Goal: Information Seeking & Learning: Check status

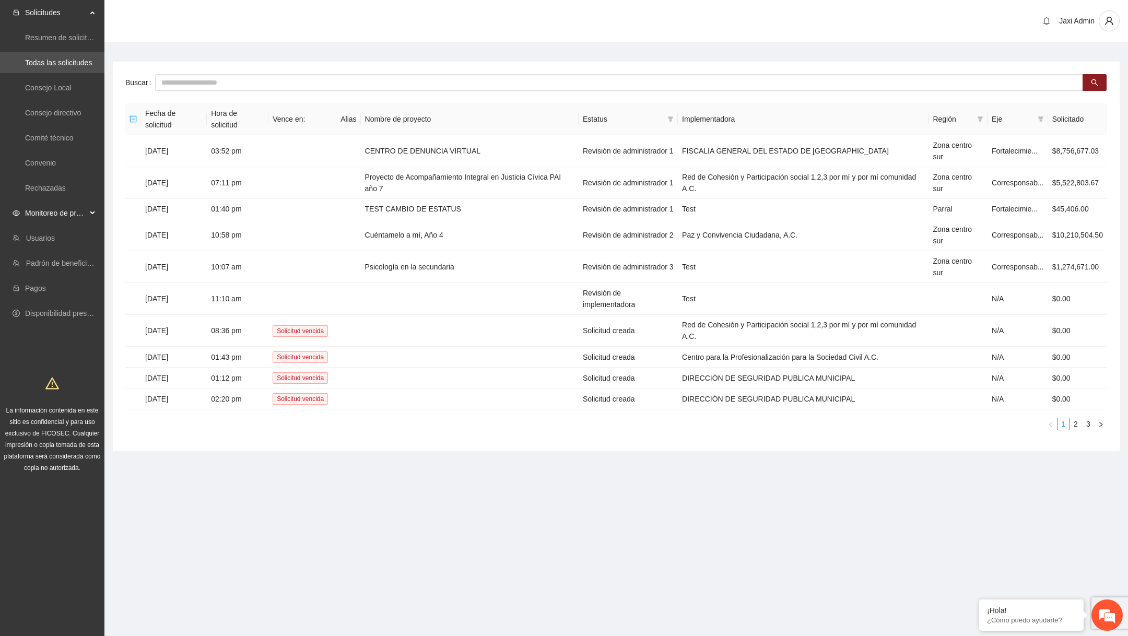
click at [76, 218] on span "Monitoreo de proyectos" at bounding box center [56, 213] width 62 height 21
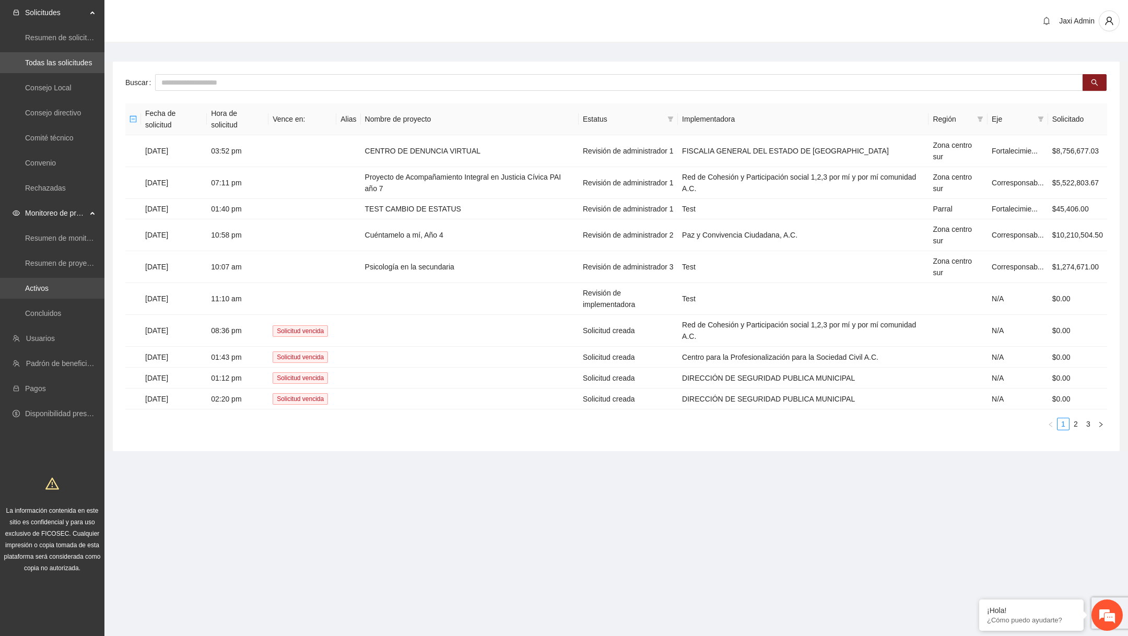
click at [46, 287] on link "Activos" at bounding box center [37, 288] width 24 height 8
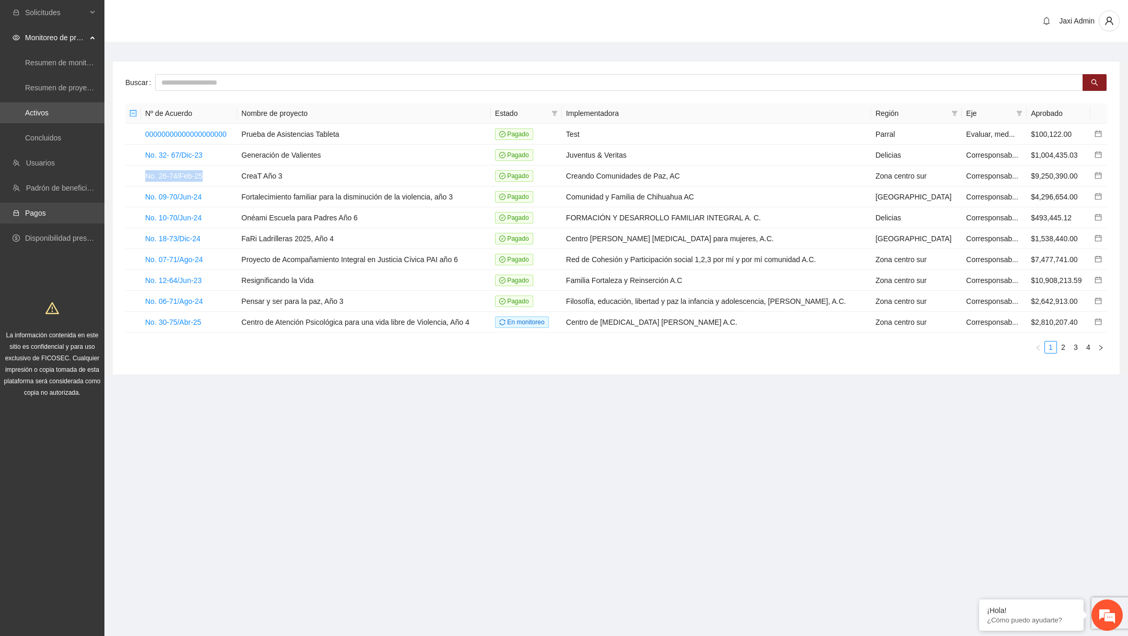
click at [46, 214] on link "Pagos" at bounding box center [35, 213] width 21 height 8
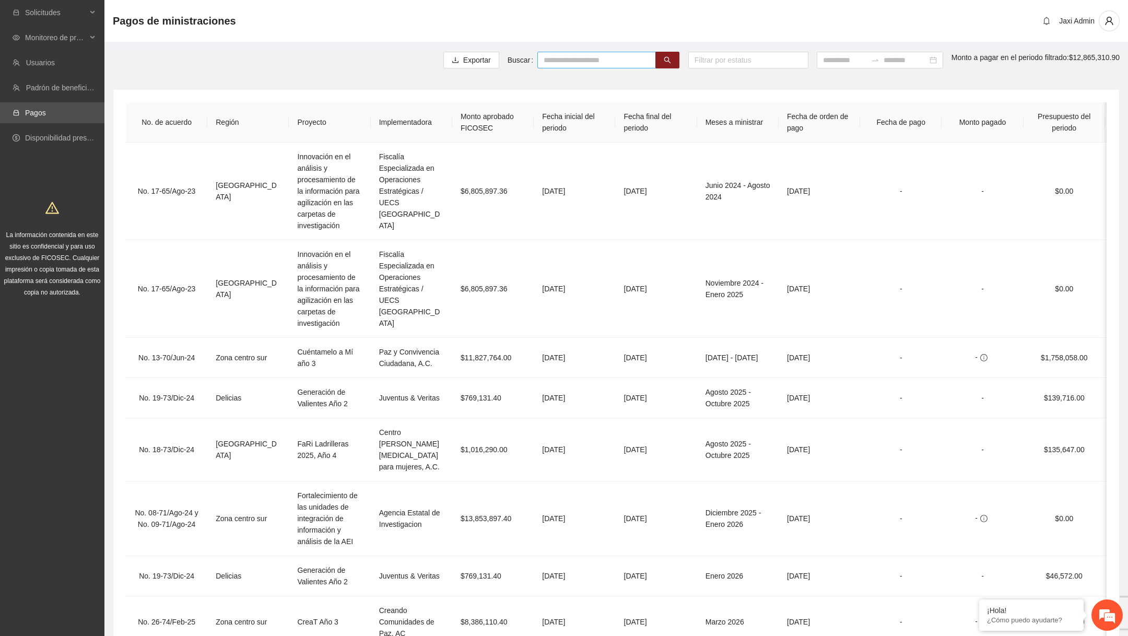
click at [537, 59] on input "text" at bounding box center [596, 60] width 119 height 17
click at [76, 40] on span "Monitoreo de proyectos" at bounding box center [56, 37] width 62 height 21
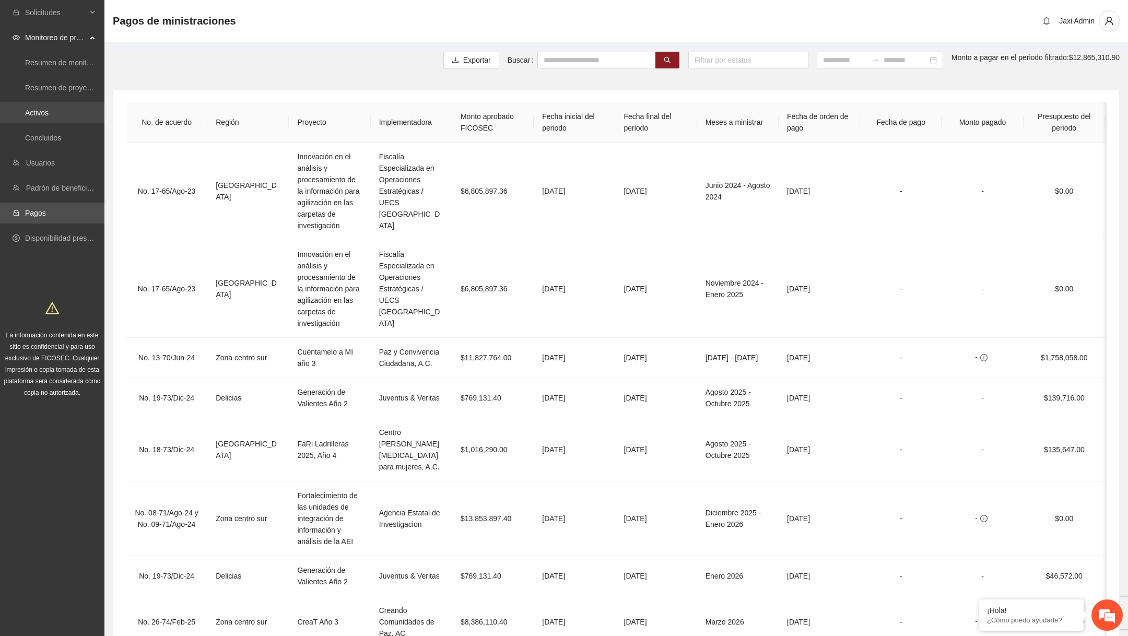
click at [42, 109] on link "Activos" at bounding box center [37, 113] width 24 height 8
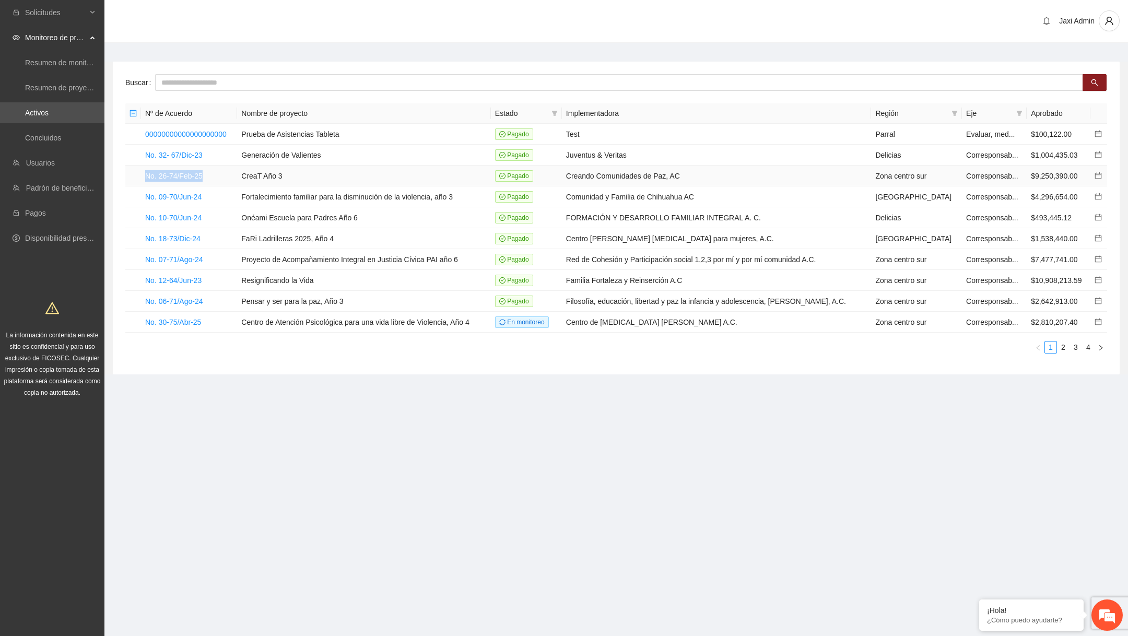
drag, startPoint x: 141, startPoint y: 173, endPoint x: 214, endPoint y: 173, distance: 72.6
click at [214, 173] on td "No. 26-74/Feb-25" at bounding box center [189, 176] width 96 height 21
copy link "No. 26-74/Feb-25"
click at [49, 111] on link "Activos" at bounding box center [37, 113] width 24 height 8
click at [46, 216] on link "Pagos" at bounding box center [35, 213] width 21 height 8
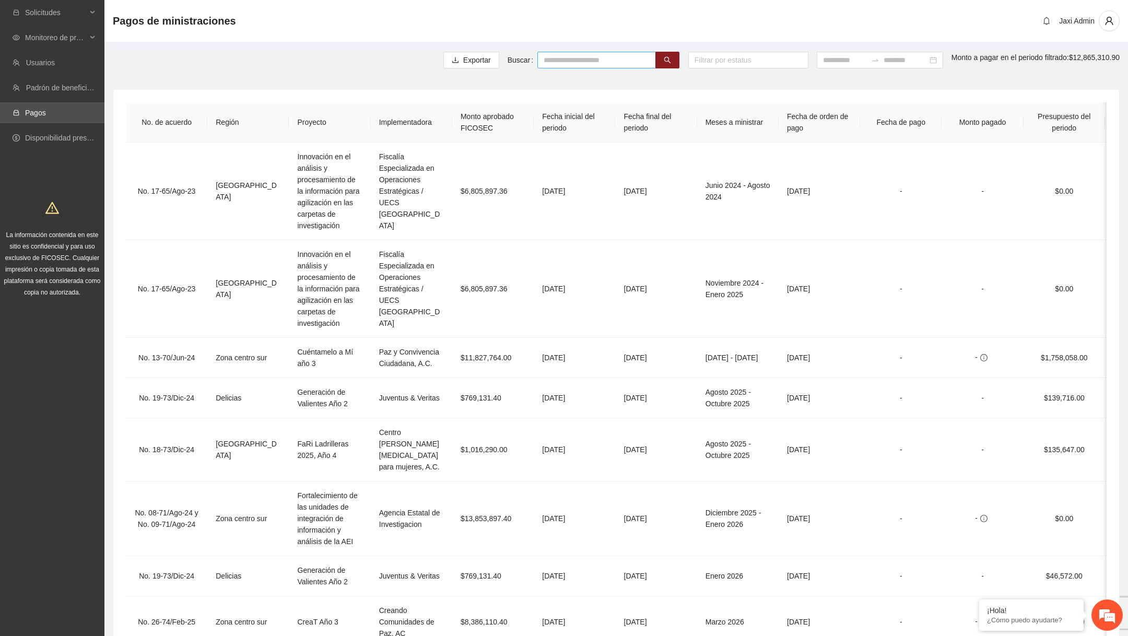
click at [591, 62] on input "text" at bounding box center [596, 60] width 119 height 17
paste input "**********"
type input "**********"
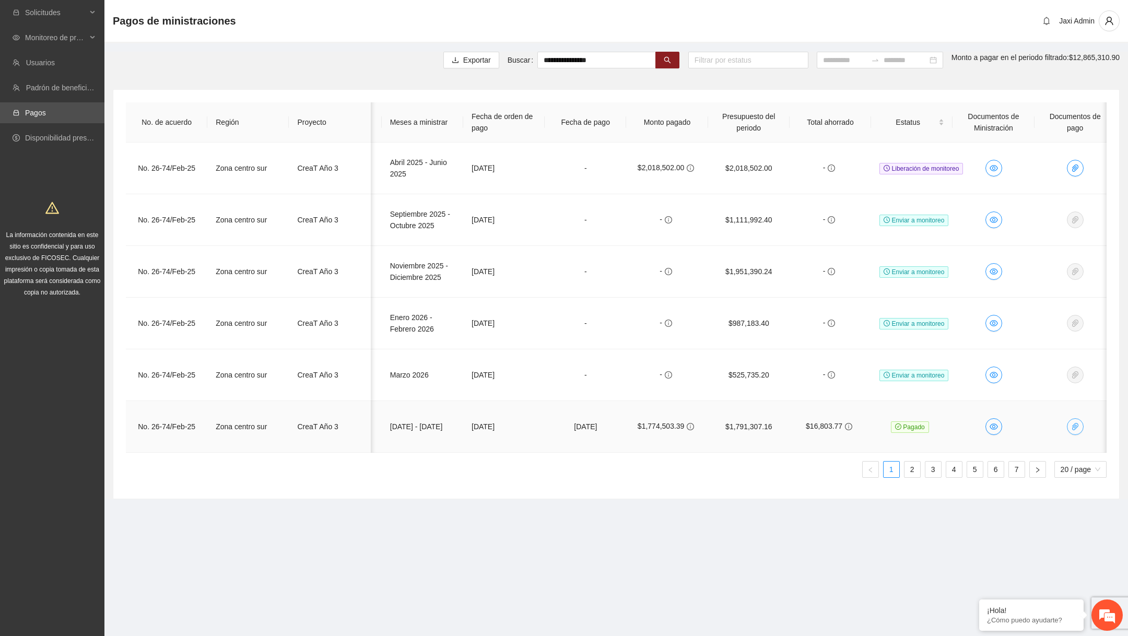
click at [1080, 430] on button "button" at bounding box center [1075, 426] width 17 height 17
click at [960, 521] on section "**********" at bounding box center [616, 268] width 1024 height 537
click at [1073, 464] on span "20 / page" at bounding box center [1081, 470] width 40 height 16
click at [1075, 536] on div "100 / page" at bounding box center [1081, 539] width 41 height 11
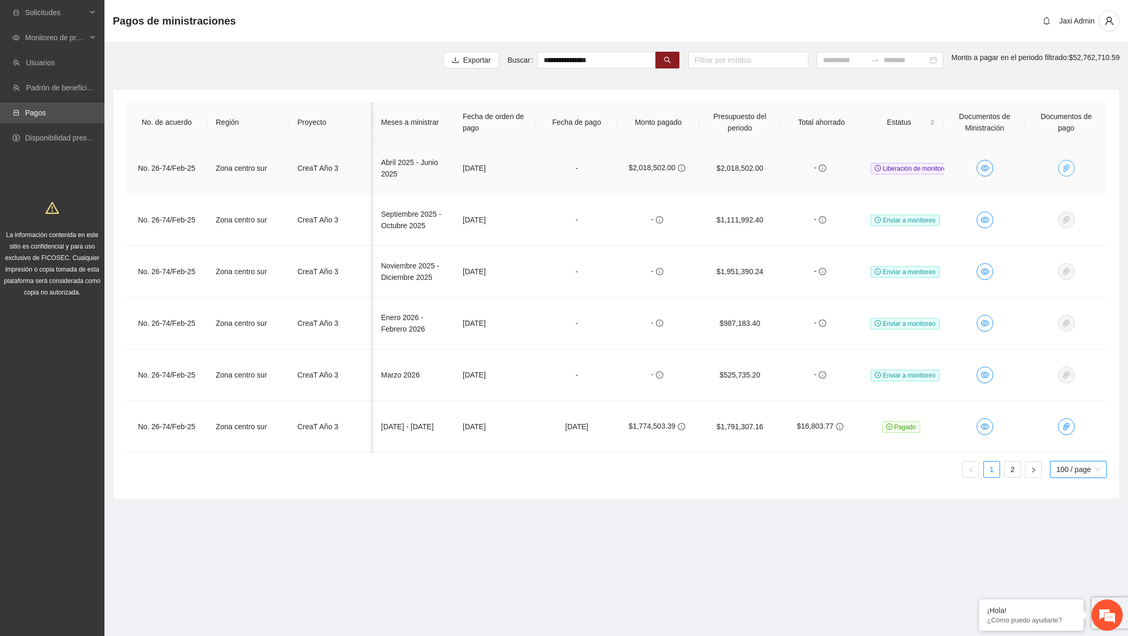
click at [1067, 170] on icon "paper-clip" at bounding box center [1066, 168] width 6 height 7
click at [835, 210] on td "-" at bounding box center [821, 220] width 81 height 52
click at [1063, 428] on icon "paper-clip" at bounding box center [1066, 426] width 6 height 7
click at [840, 349] on td "-" at bounding box center [821, 375] width 81 height 52
click at [984, 170] on icon "eye" at bounding box center [985, 168] width 8 height 6
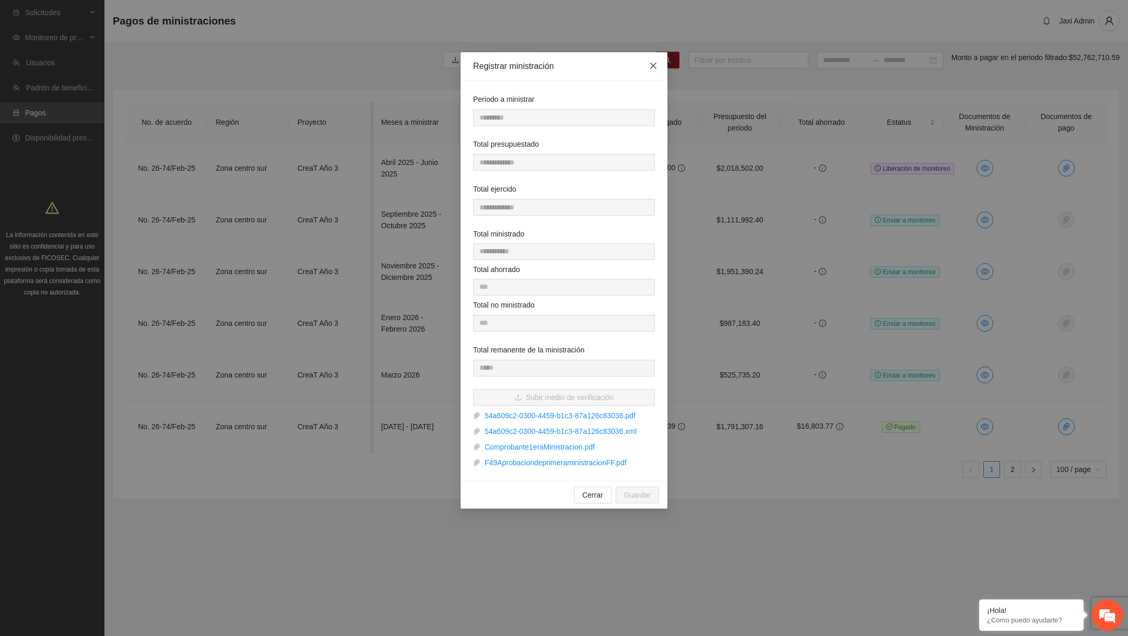
click at [656, 70] on icon "close" at bounding box center [653, 66] width 8 height 8
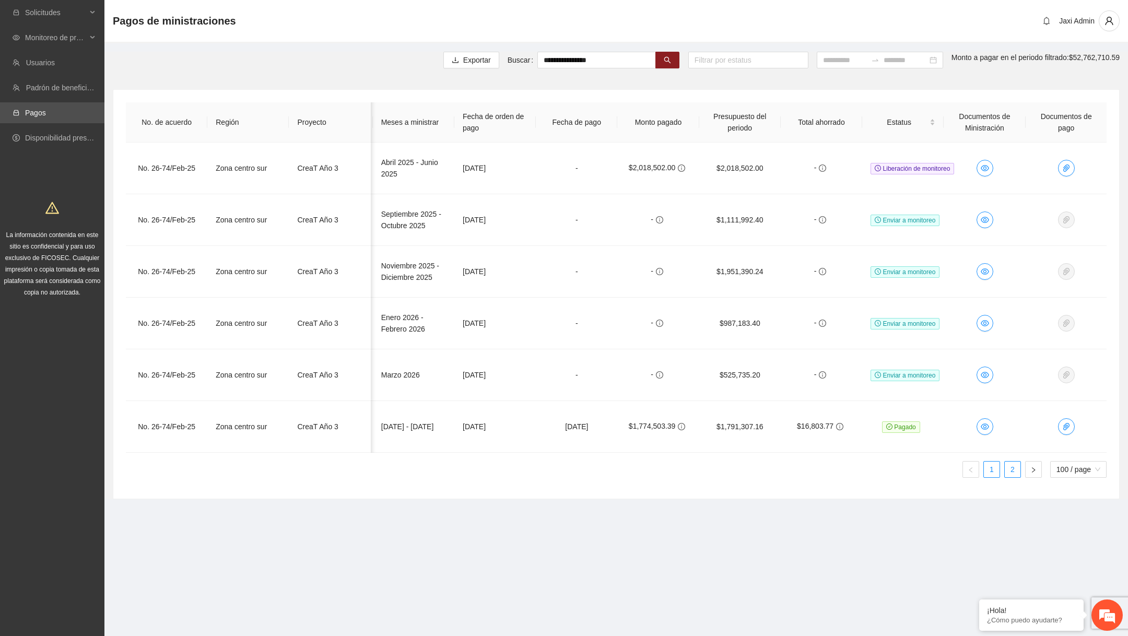
click at [1014, 467] on link "2" at bounding box center [1013, 470] width 16 height 16
click at [991, 468] on link "1" at bounding box center [992, 470] width 16 height 16
click at [987, 424] on icon "eye" at bounding box center [985, 427] width 8 height 6
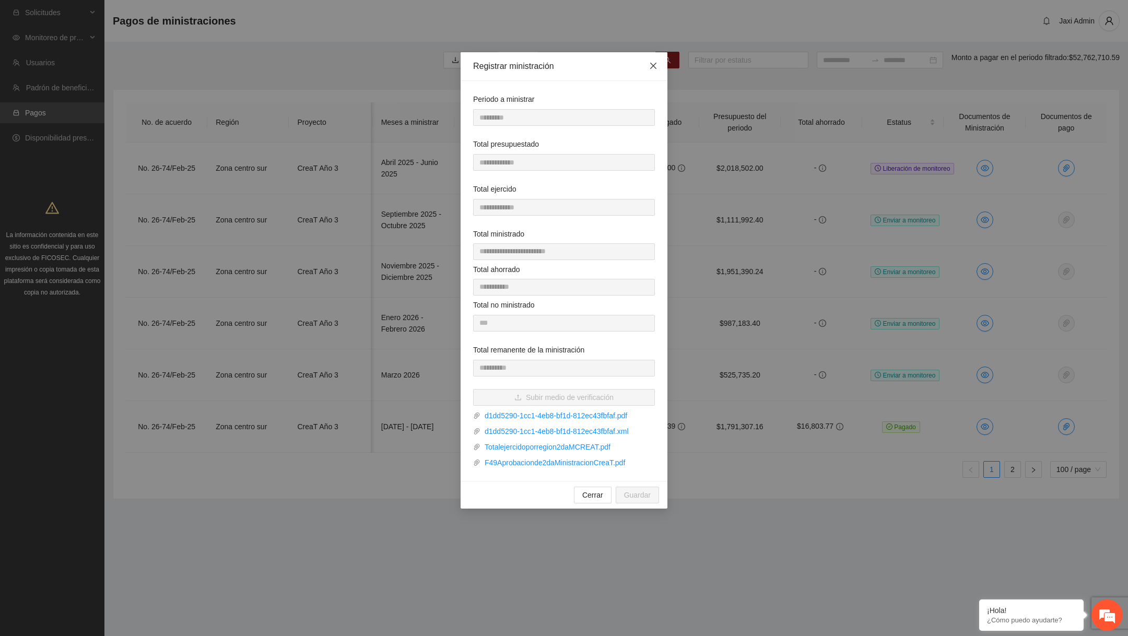
click at [653, 73] on span "Close" at bounding box center [653, 66] width 28 height 28
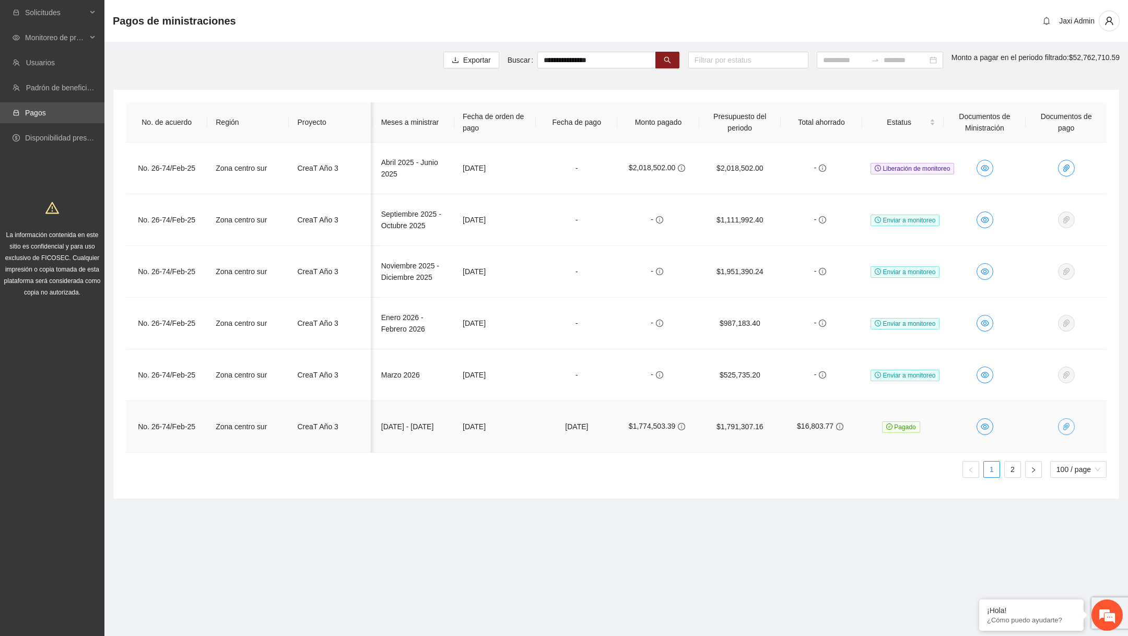
click at [1070, 424] on span "paper-clip" at bounding box center [1067, 427] width 16 height 8
click at [952, 457] on input "**********" at bounding box center [970, 455] width 92 height 11
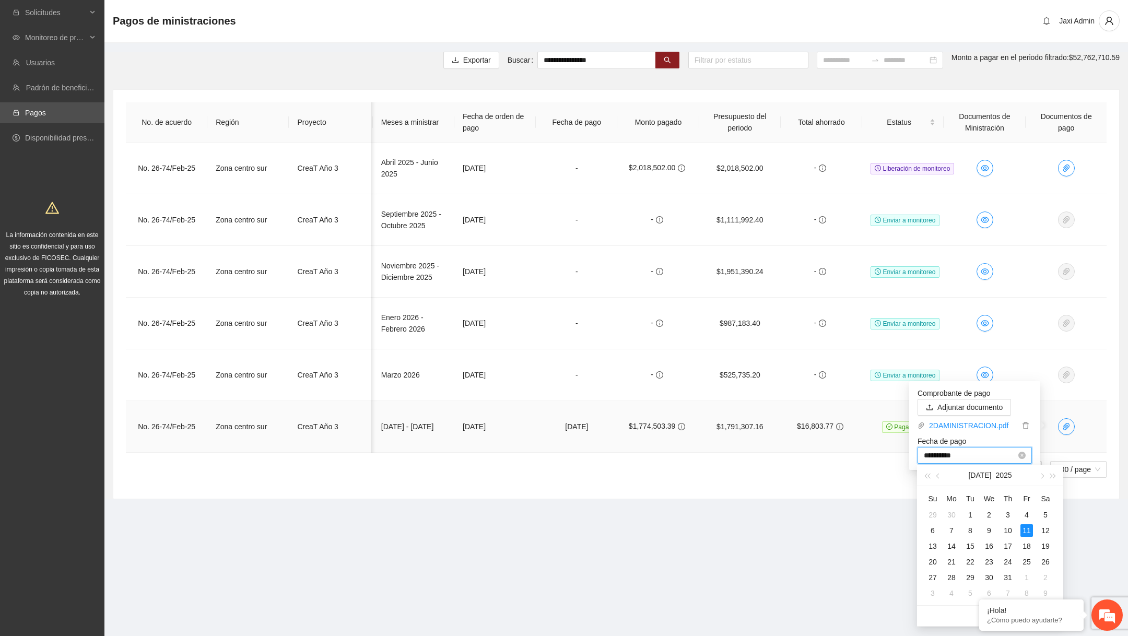
click at [952, 457] on input "**********" at bounding box center [970, 455] width 92 height 11
click at [848, 514] on section "**********" at bounding box center [616, 268] width 1024 height 537
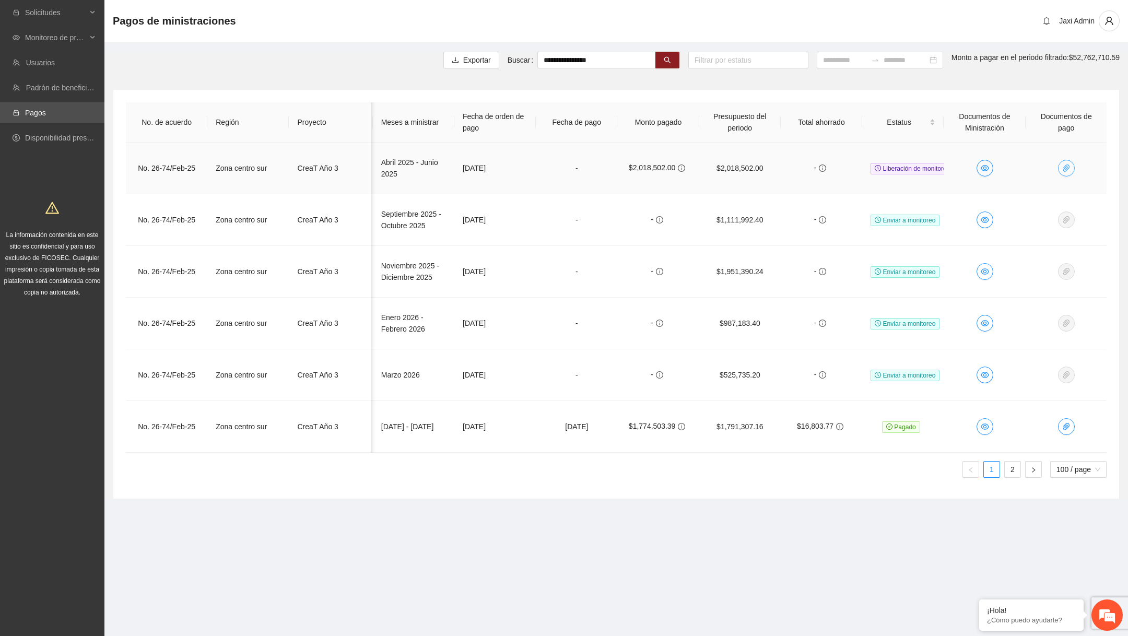
click at [1066, 164] on icon "paper-clip" at bounding box center [1066, 168] width 8 height 8
click at [851, 182] on td "-" at bounding box center [821, 169] width 81 height 52
click at [70, 38] on span "Monitoreo de proyectos" at bounding box center [56, 37] width 62 height 21
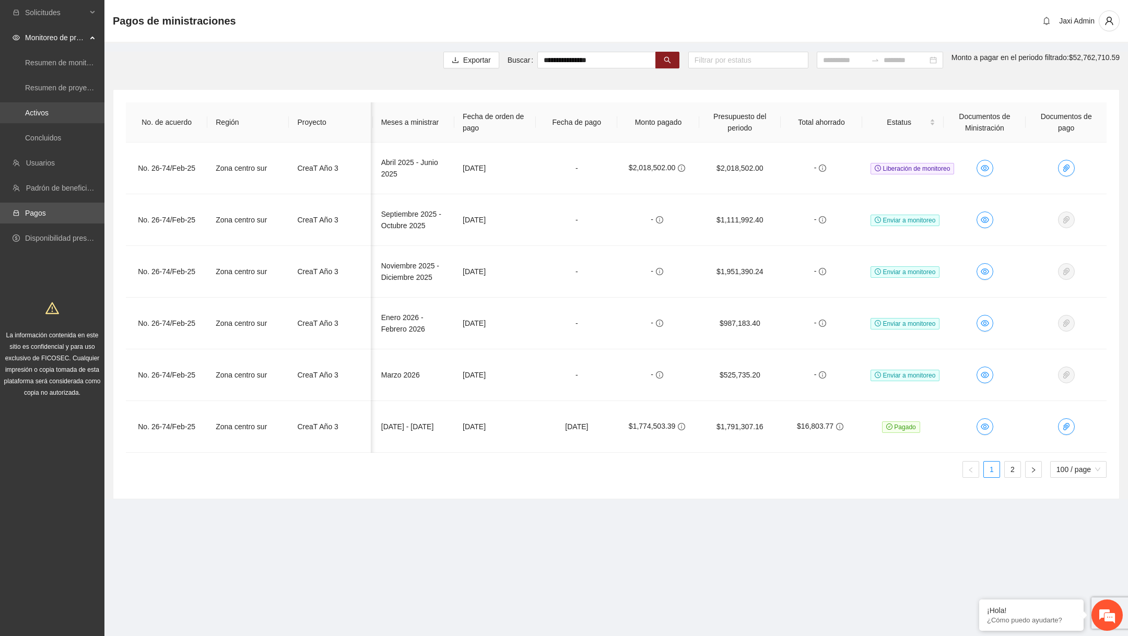
click at [49, 115] on link "Activos" at bounding box center [37, 113] width 24 height 8
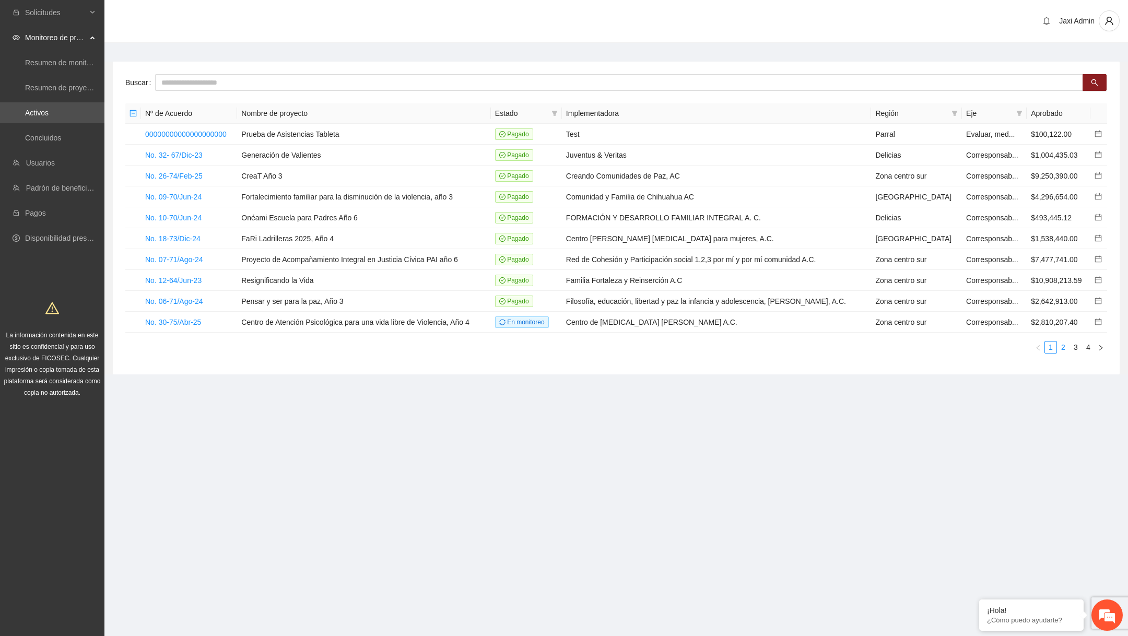
click at [1064, 342] on link "2" at bounding box center [1063, 347] width 11 height 11
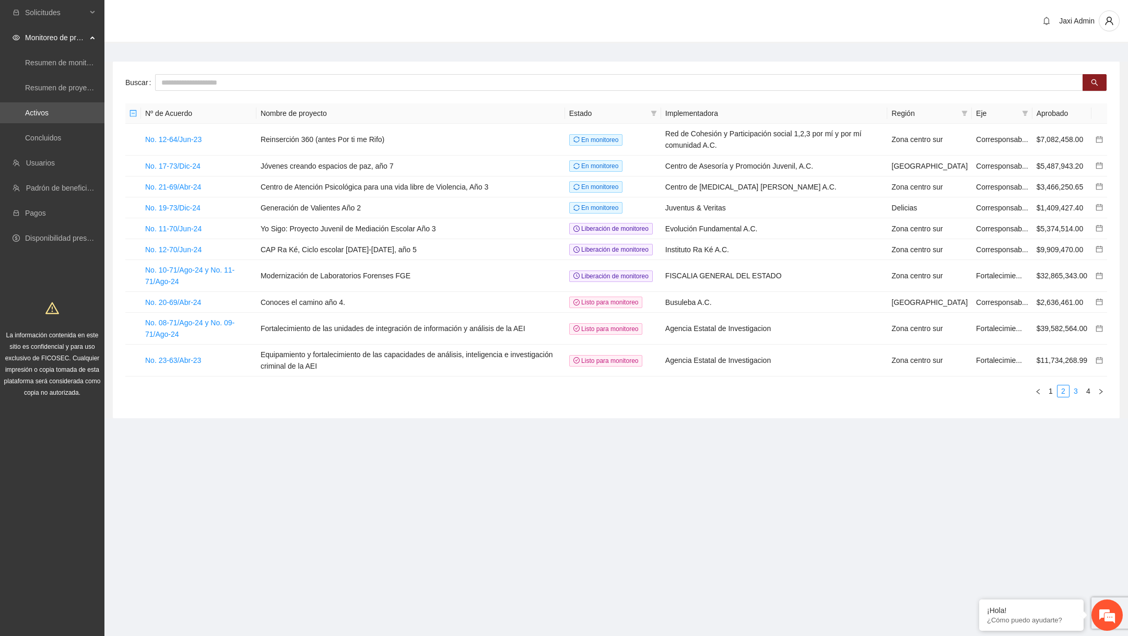
click at [1080, 397] on link "3" at bounding box center [1075, 390] width 11 height 11
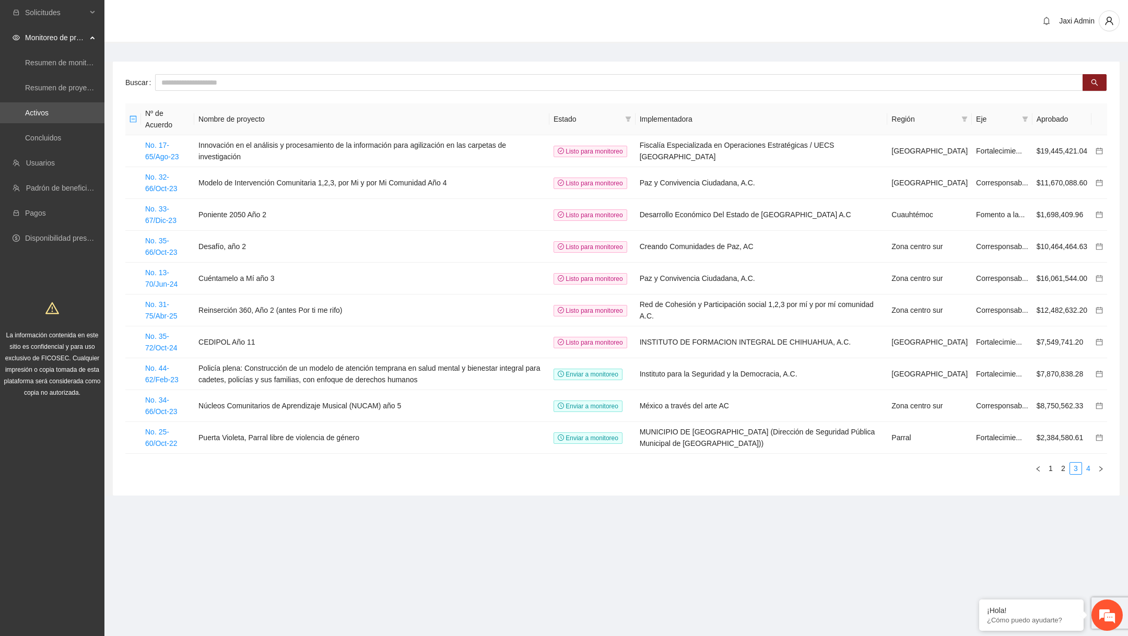
click at [1087, 463] on link "4" at bounding box center [1088, 468] width 11 height 11
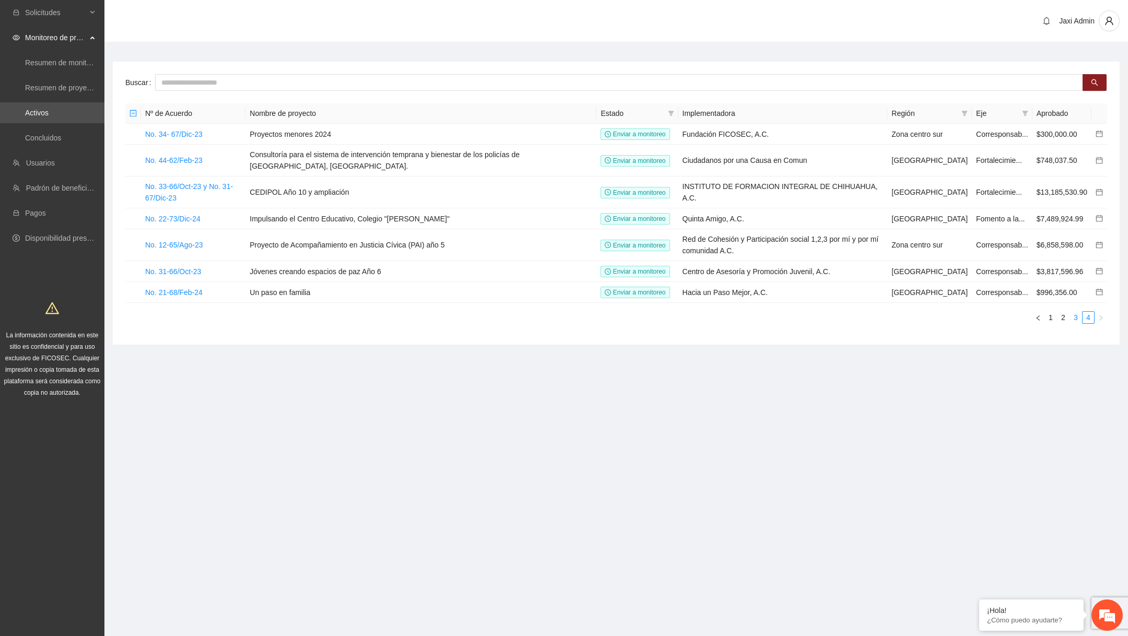
click at [1071, 323] on link "3" at bounding box center [1075, 317] width 11 height 11
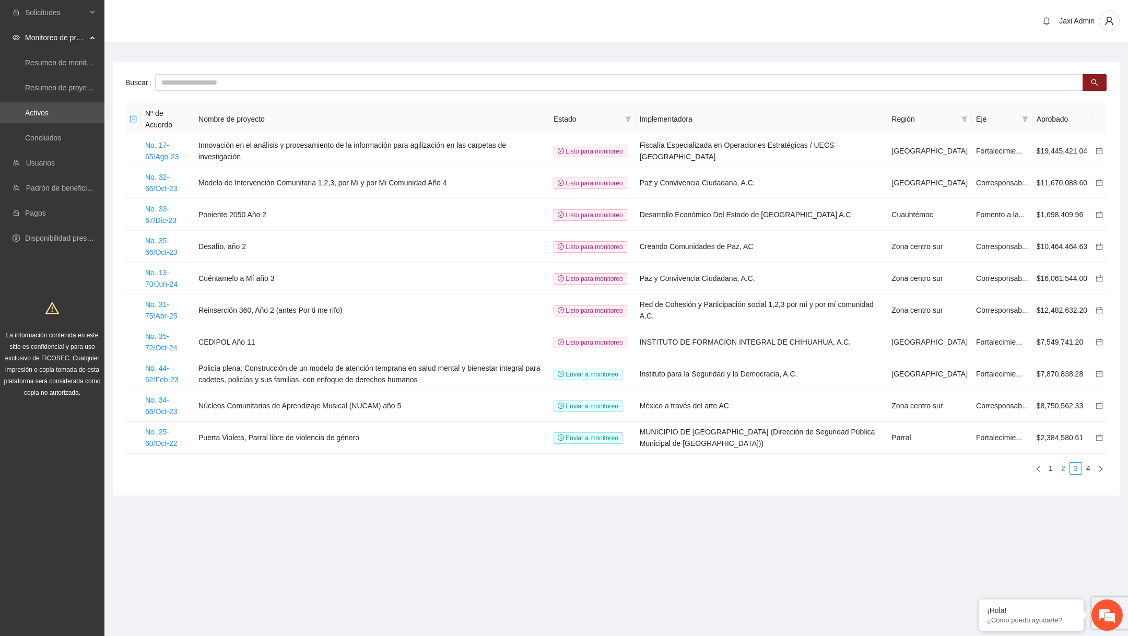
click at [1067, 466] on link "2" at bounding box center [1063, 468] width 11 height 11
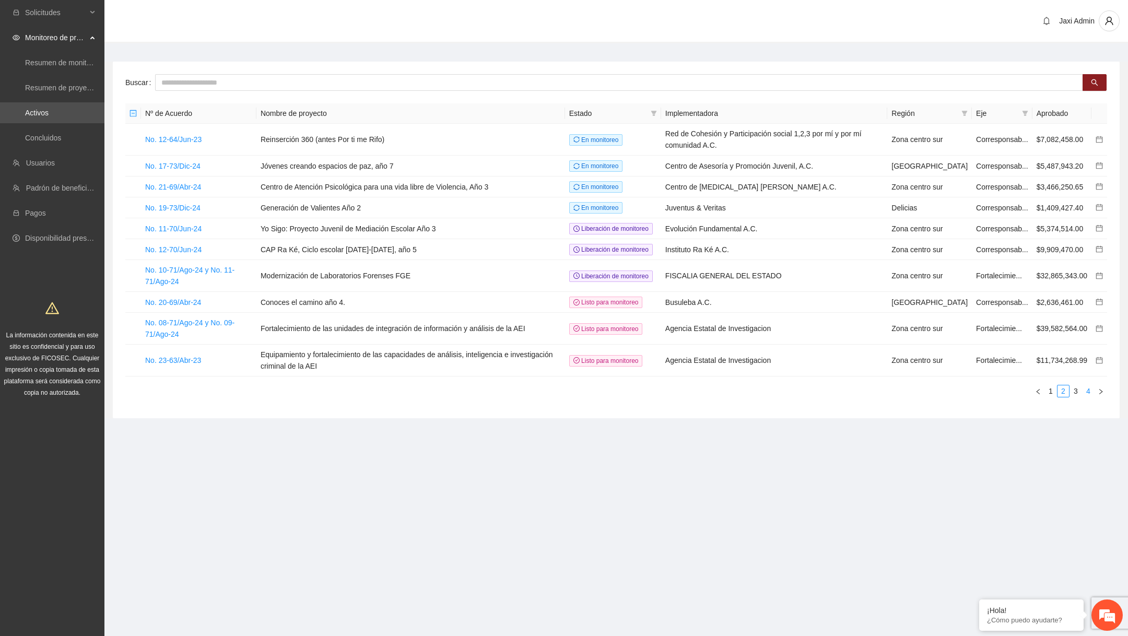
click at [1089, 397] on link "4" at bounding box center [1088, 390] width 11 height 11
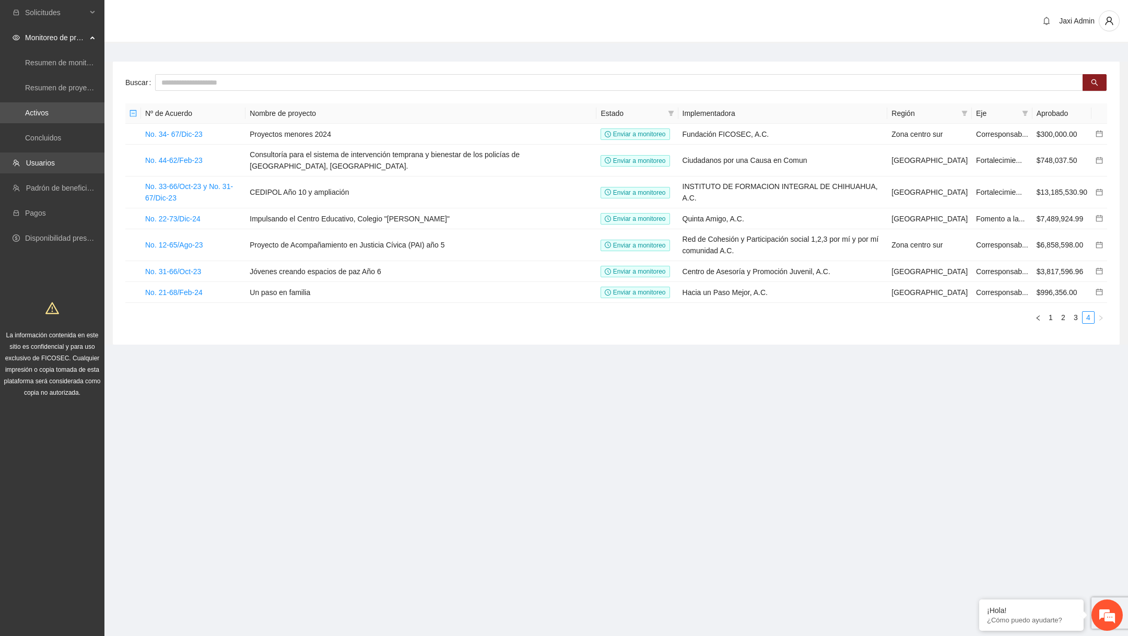
click at [52, 167] on link "Usuarios" at bounding box center [40, 163] width 29 height 8
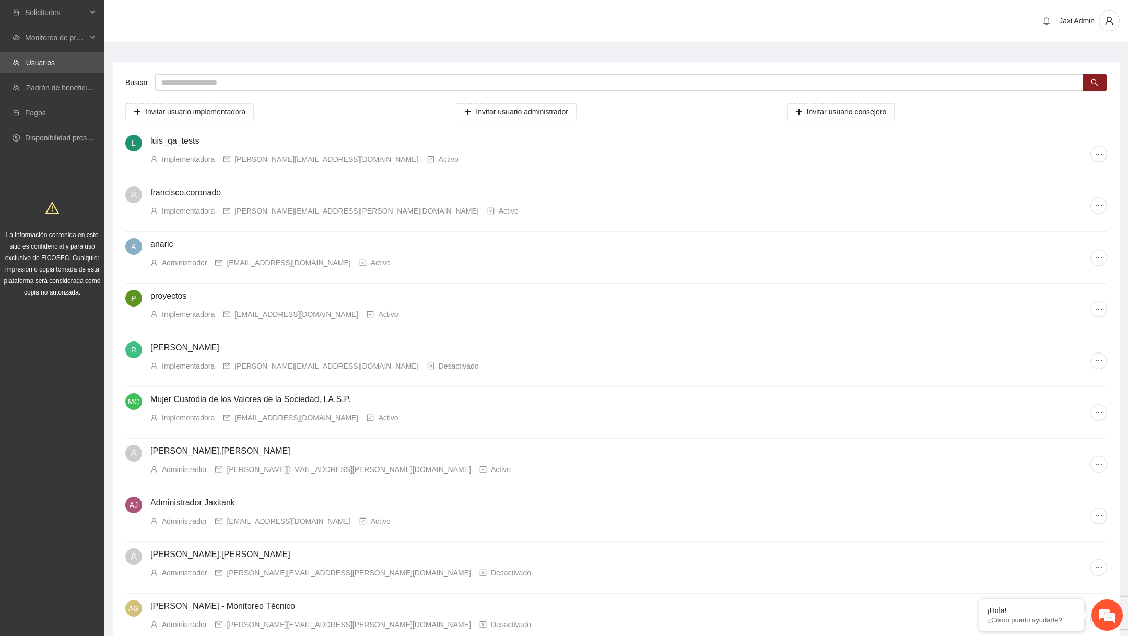
scroll to position [89, 0]
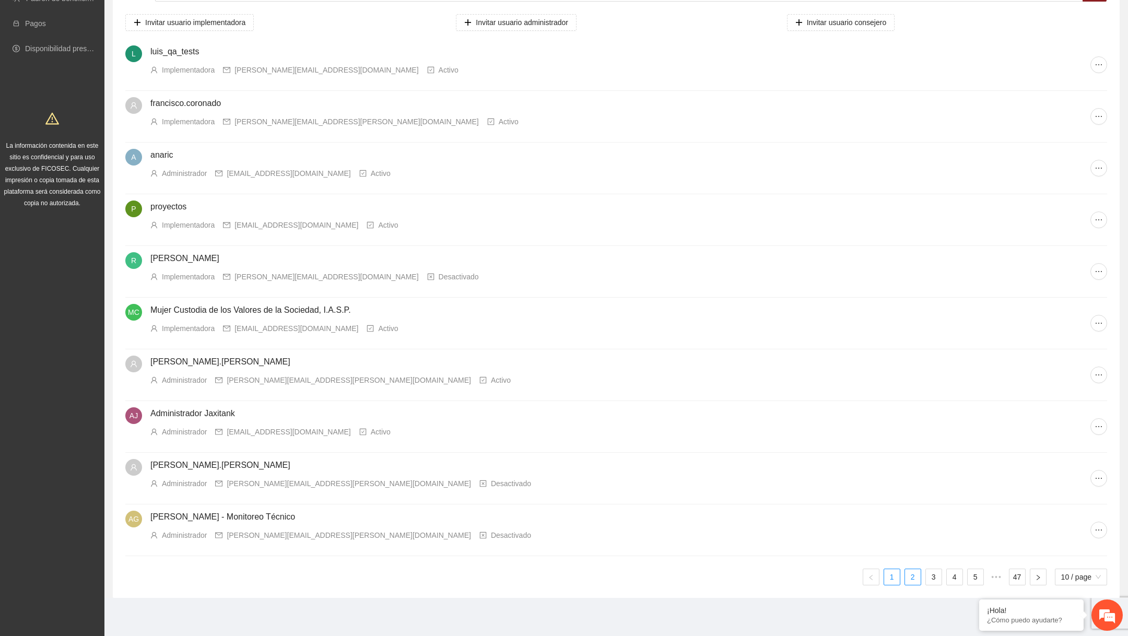
click at [910, 577] on link "2" at bounding box center [913, 577] width 16 height 16
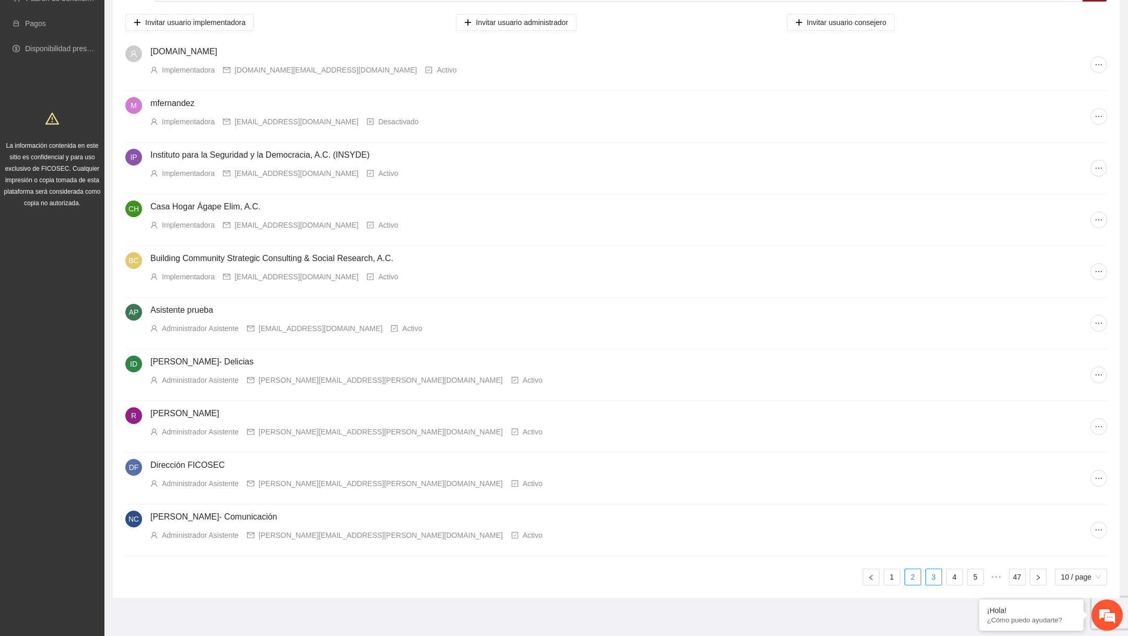
click at [936, 573] on link "3" at bounding box center [934, 577] width 16 height 16
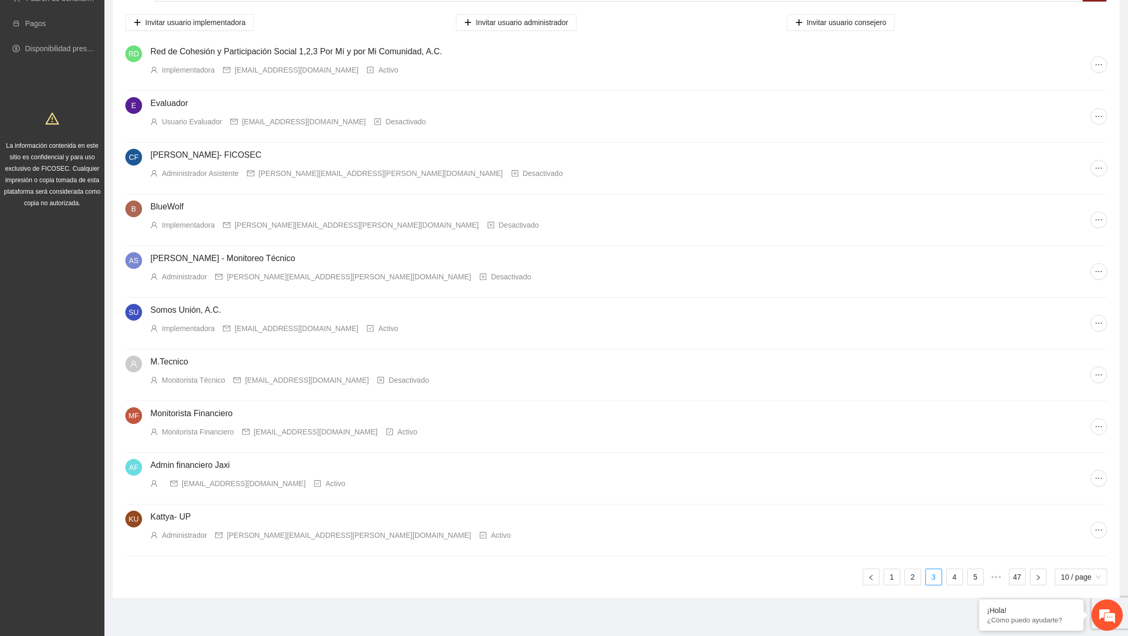
scroll to position [0, 0]
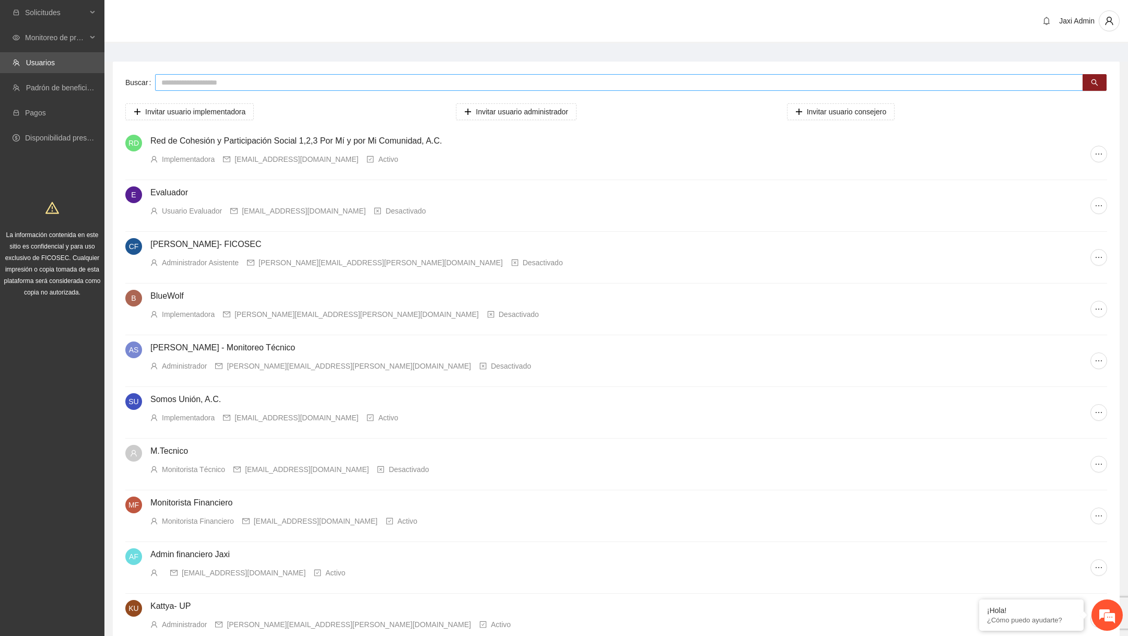
click at [469, 90] on input "text" at bounding box center [619, 82] width 928 height 17
type input "*********"
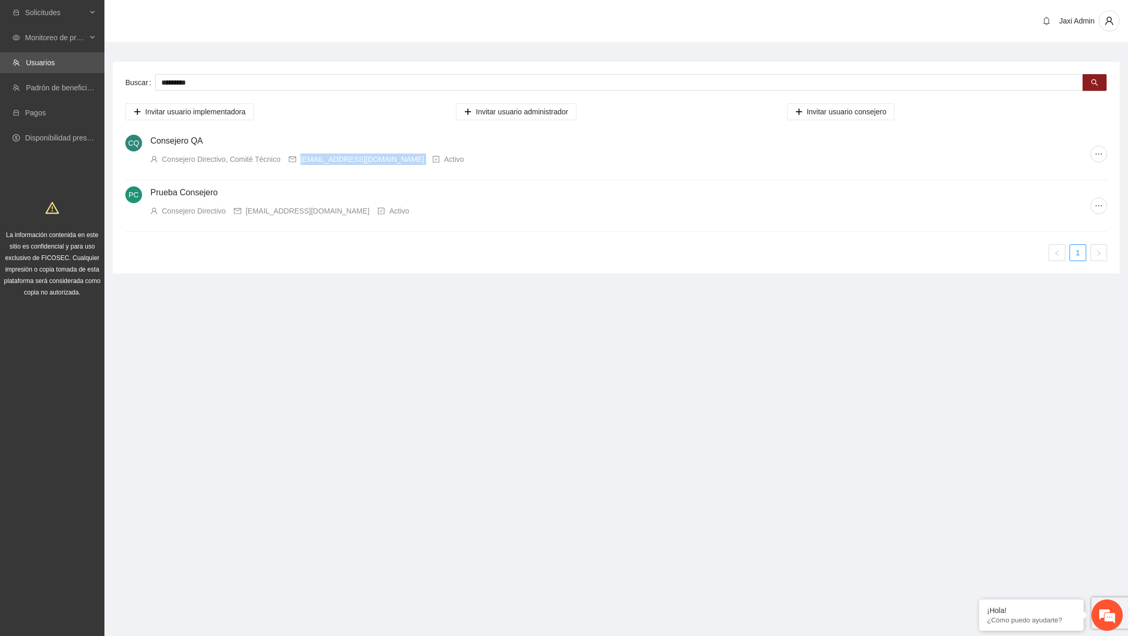
drag, startPoint x: 303, startPoint y: 159, endPoint x: 423, endPoint y: 162, distance: 119.1
click at [423, 162] on div "Consejero Directivo, Comité Técnico qa.testing.jt+consejero@gmail.com Activo" at bounding box center [620, 159] width 940 height 11
copy div "qa.testing.jt+consejero@gmail.com"
drag, startPoint x: 247, startPoint y: 209, endPoint x: 333, endPoint y: 215, distance: 86.4
click at [333, 215] on div "Consejero Directivo alan_p.29@hotmail.com Activo" at bounding box center [620, 210] width 940 height 11
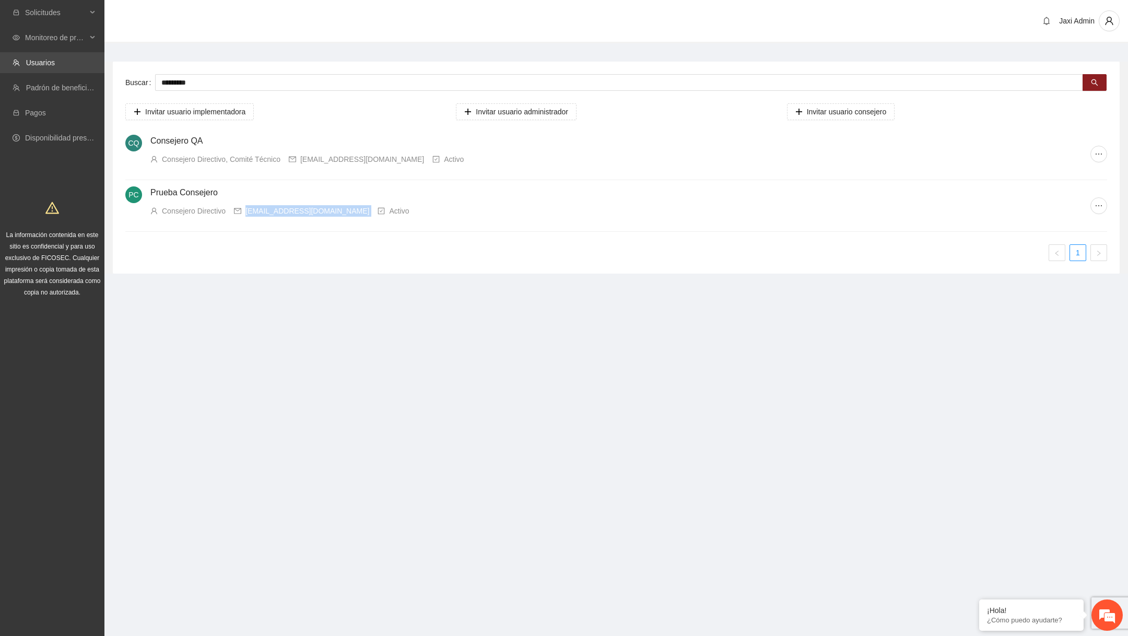
click at [55, 67] on link "Usuarios" at bounding box center [40, 63] width 29 height 8
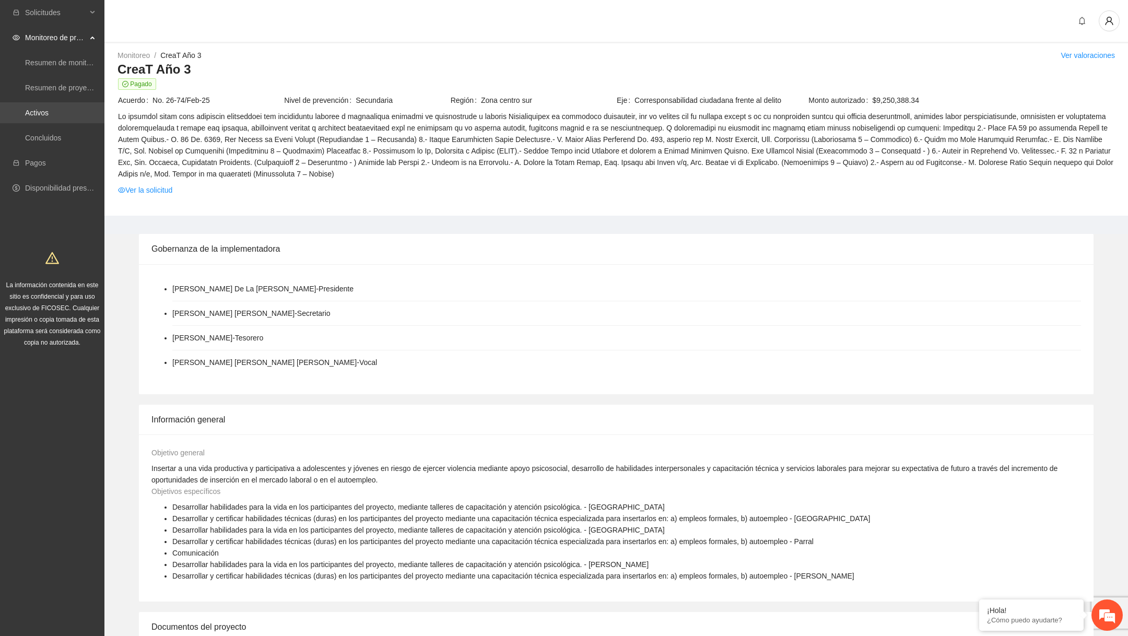
click at [49, 117] on link "Activos" at bounding box center [37, 113] width 24 height 8
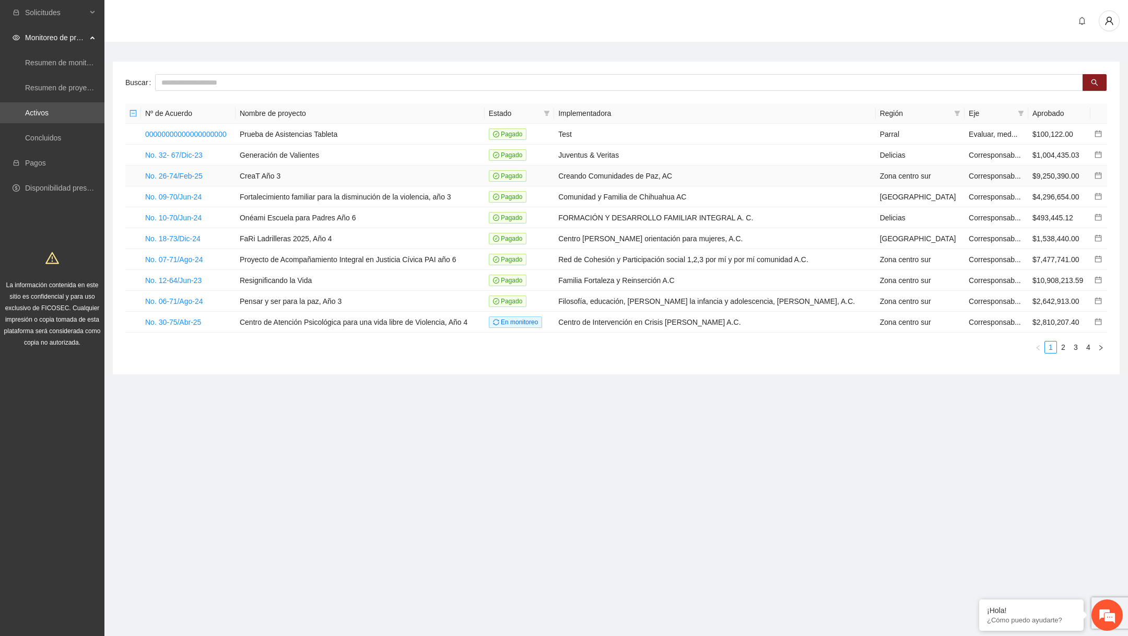
click at [1097, 175] on icon "calendar" at bounding box center [1098, 175] width 7 height 7
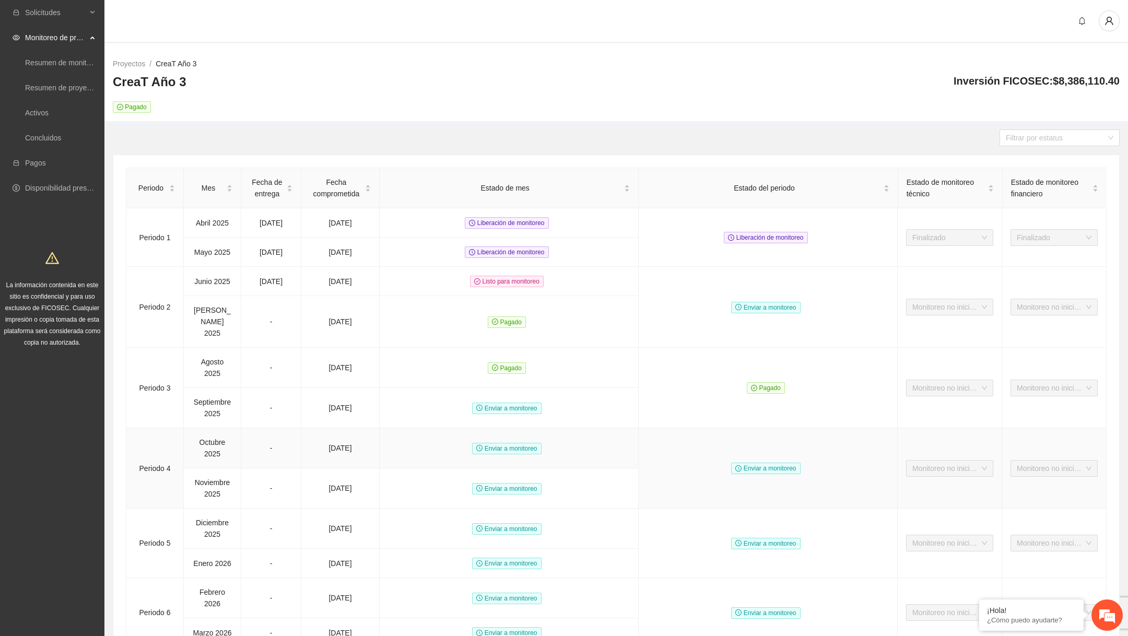
scroll to position [46, 0]
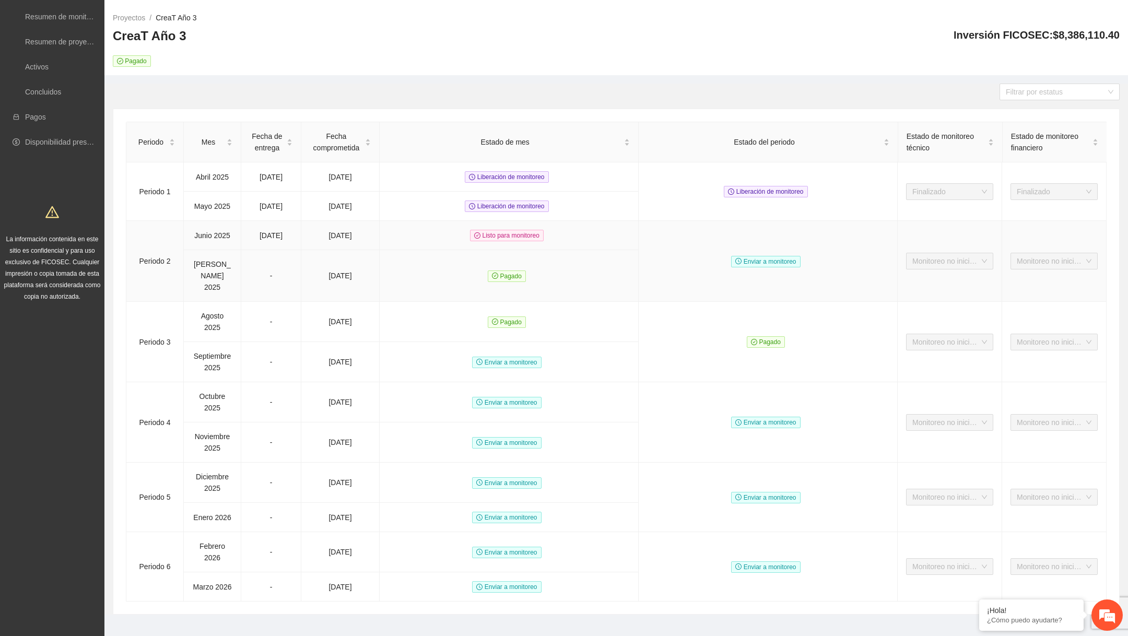
click at [151, 250] on td "Periodo 2" at bounding box center [154, 261] width 57 height 81
copy td "Periodo 2"
click at [254, 174] on td "[DATE]" at bounding box center [271, 176] width 60 height 29
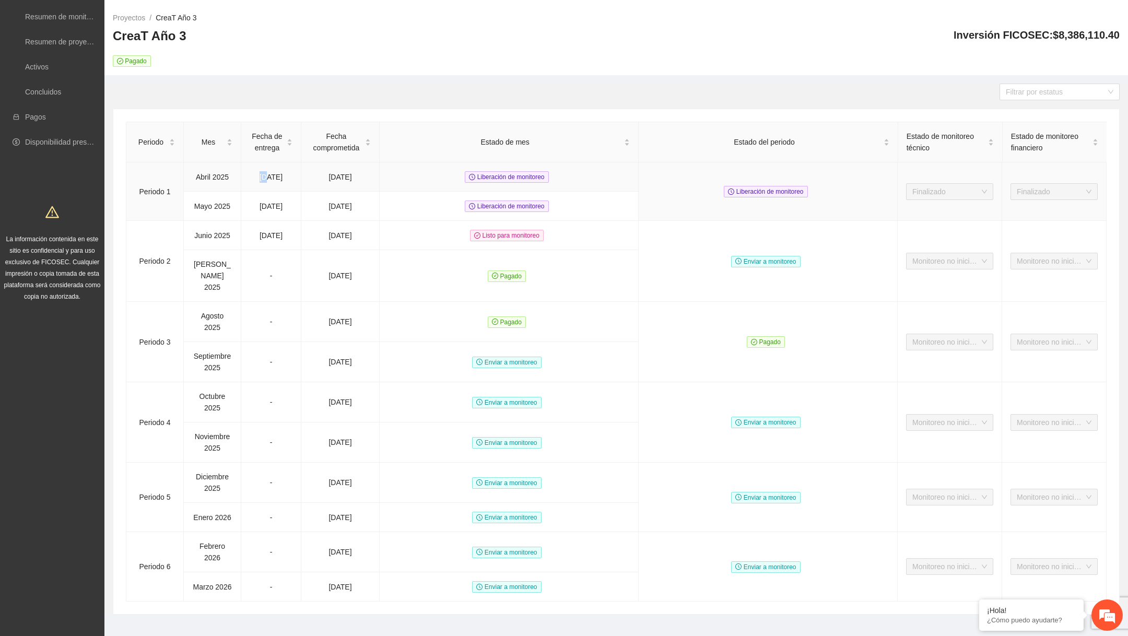
click at [254, 174] on td "[DATE]" at bounding box center [271, 176] width 60 height 29
click at [277, 200] on td "[DATE]" at bounding box center [271, 206] width 60 height 29
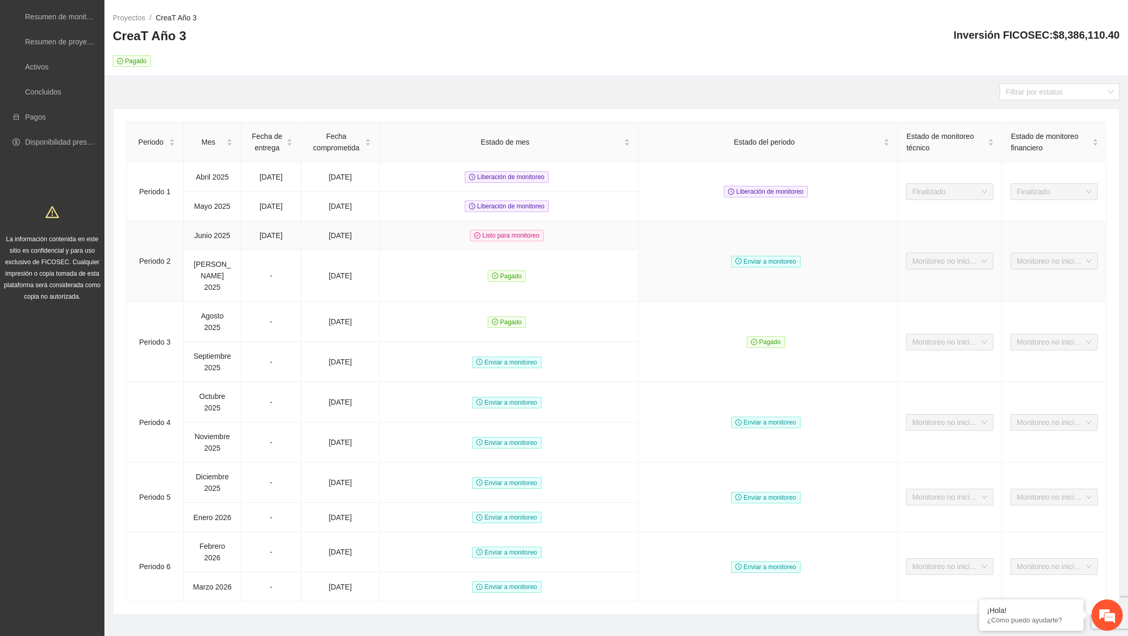
click at [264, 235] on td "[DATE]" at bounding box center [271, 235] width 60 height 29
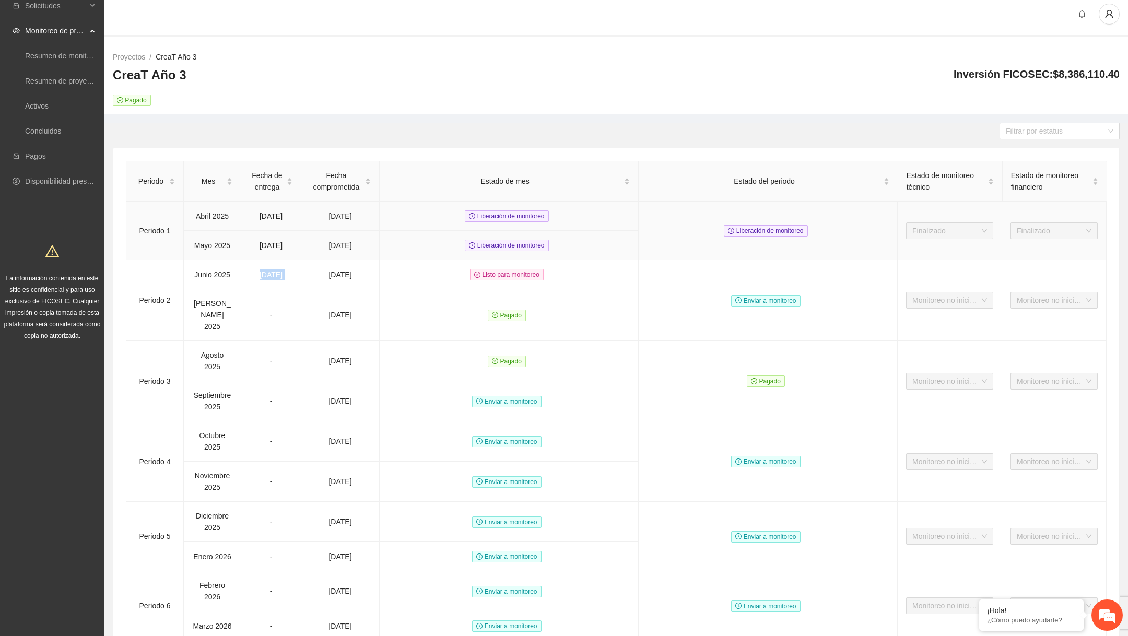
scroll to position [5, 0]
click at [83, 10] on span "Solicitudes" at bounding box center [56, 7] width 62 height 21
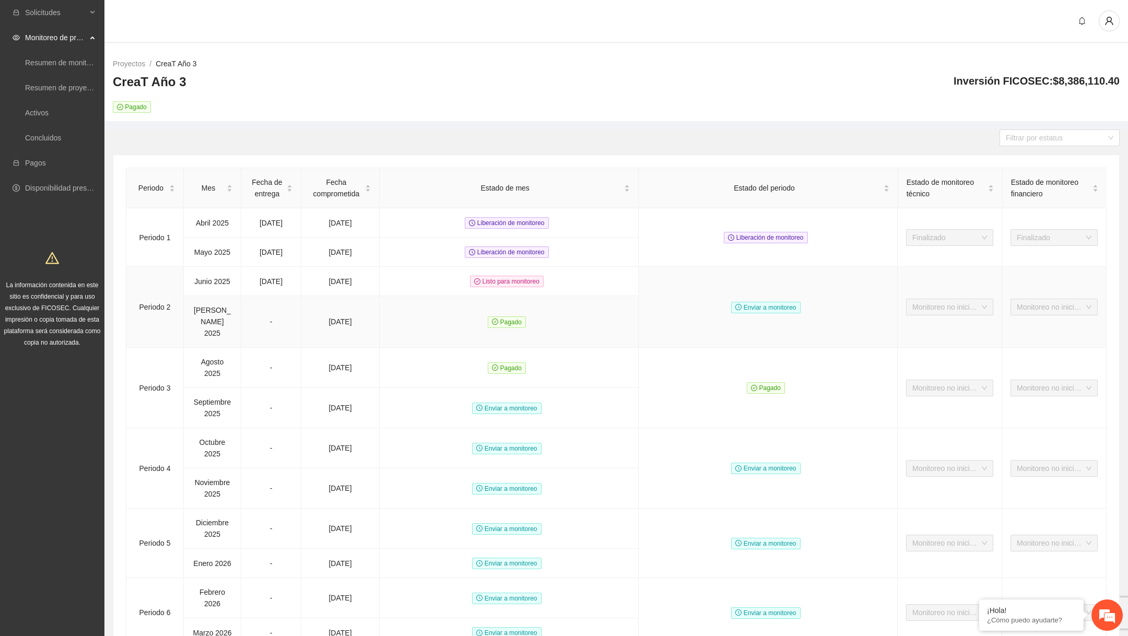
click at [274, 306] on td "-" at bounding box center [271, 322] width 60 height 52
click at [270, 220] on td "[DATE]" at bounding box center [271, 222] width 60 height 29
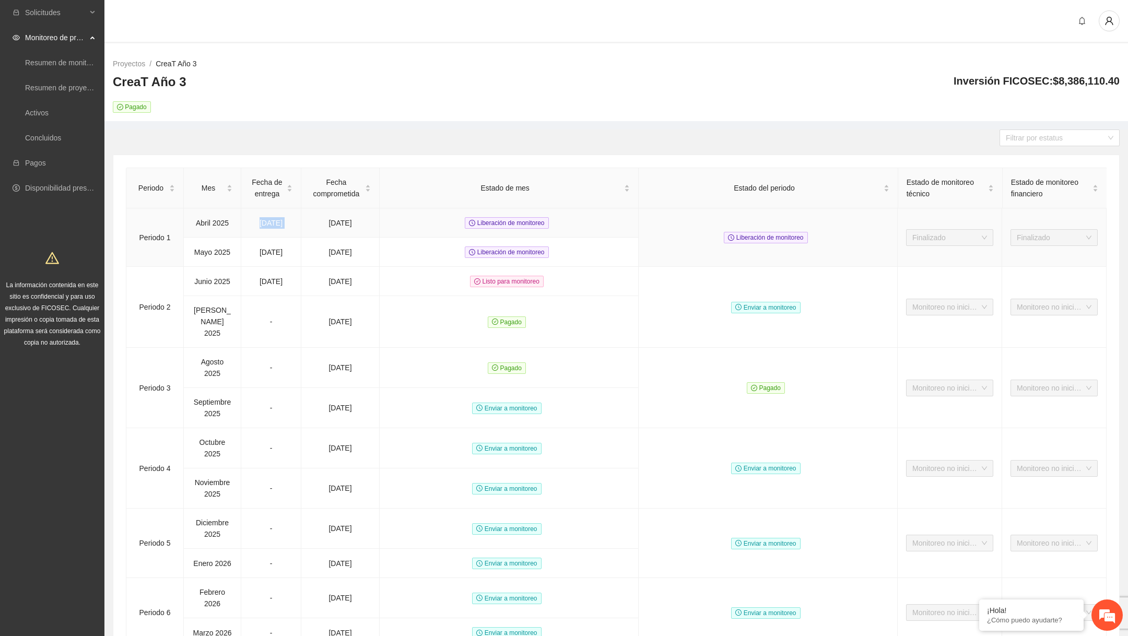
click at [270, 220] on td "[DATE]" at bounding box center [271, 222] width 60 height 29
drag, startPoint x: 253, startPoint y: 180, endPoint x: 285, endPoint y: 196, distance: 35.7
click at [285, 196] on div "Fecha de entrega" at bounding box center [271, 188] width 43 height 23
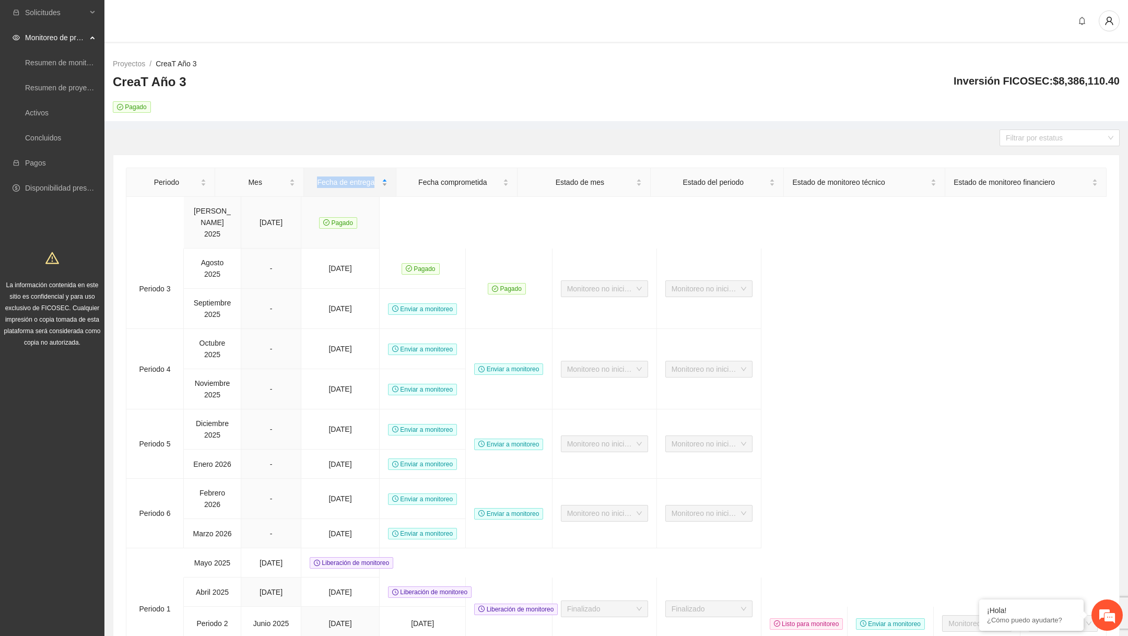
copy span "Fecha de entrega"
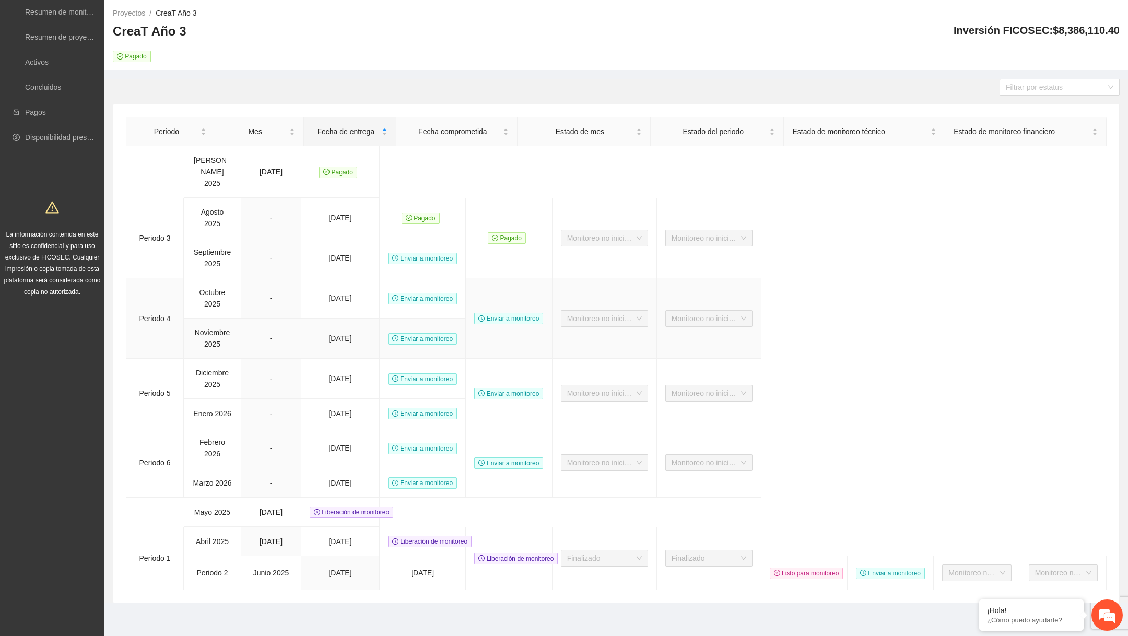
click at [340, 319] on td "[DATE]" at bounding box center [340, 339] width 78 height 40
drag, startPoint x: 243, startPoint y: 501, endPoint x: 289, endPoint y: 501, distance: 45.4
click at [289, 501] on td "[DATE]" at bounding box center [271, 512] width 60 height 29
drag, startPoint x: 244, startPoint y: 535, endPoint x: 303, endPoint y: 536, distance: 59.0
click at [303, 536] on tr "Periodo 1 Abril 2025 07/06/2025 07/05/2025 Liberación de monitoreo Liberación d…" at bounding box center [616, 541] width 980 height 29
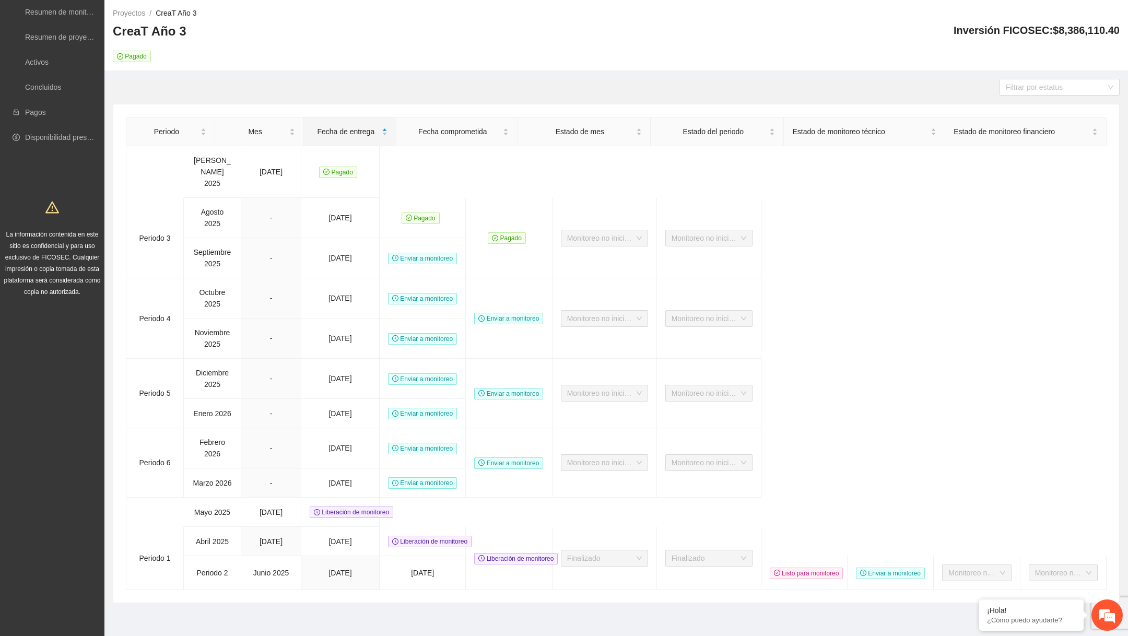
click at [90, 532] on div "Solicitudes Monitoreo de proyectos Resumen de monitoreo Resumen de proyectos ap…" at bounding box center [52, 295] width 104 height 692
click at [258, 533] on td "[DATE]" at bounding box center [271, 541] width 60 height 29
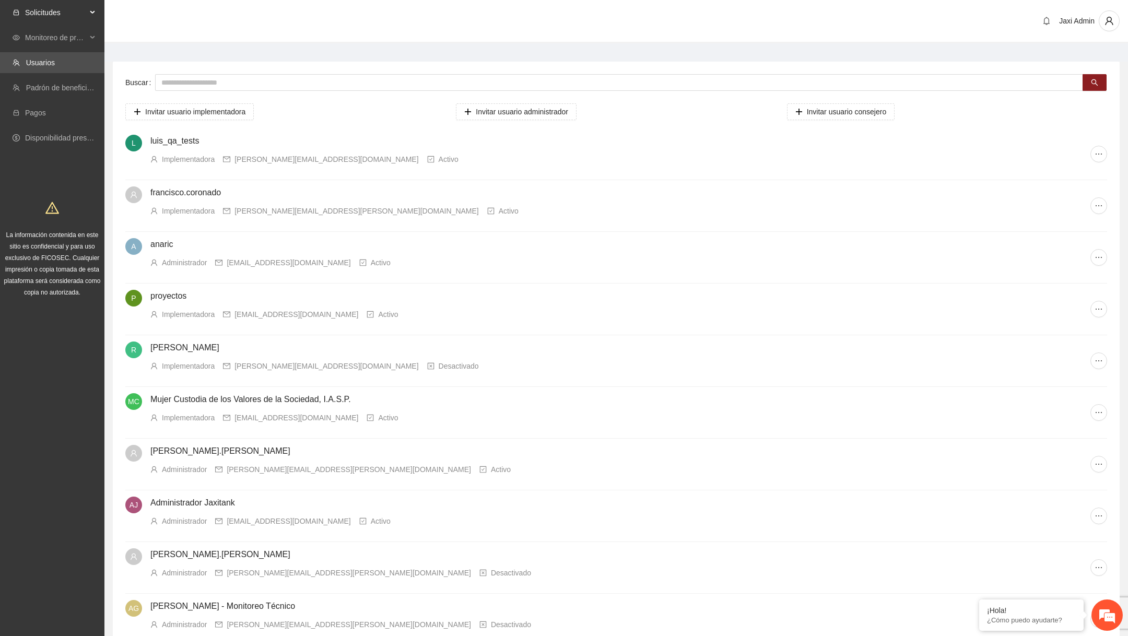
click at [89, 14] on div "Solicitudes" at bounding box center [52, 12] width 104 height 21
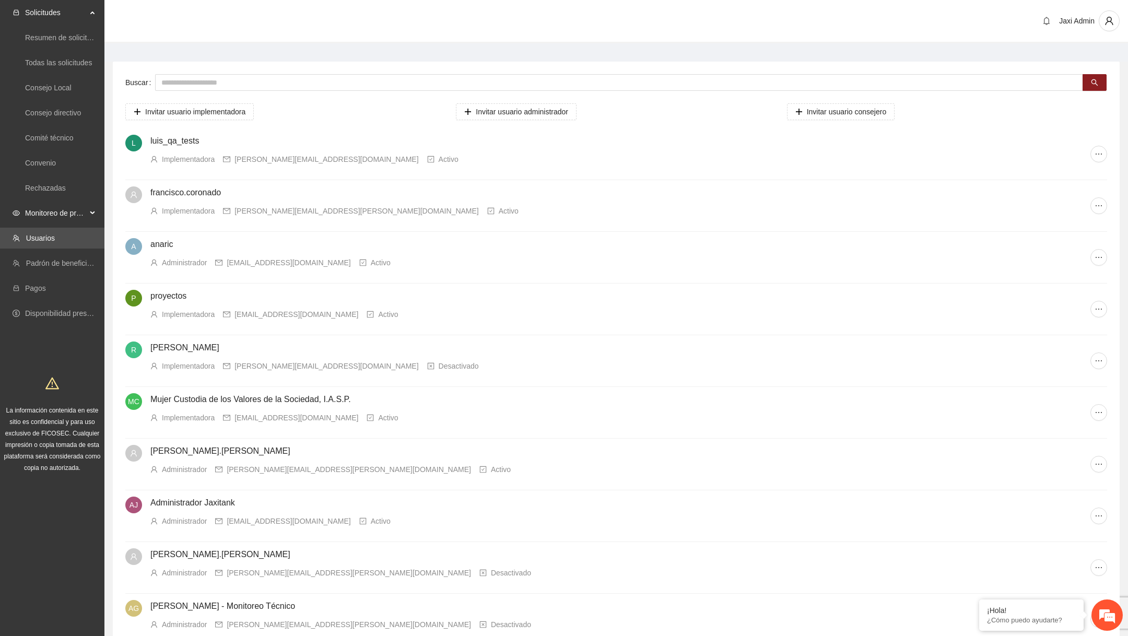
click at [53, 219] on span "Monitoreo de proyectos" at bounding box center [56, 213] width 62 height 21
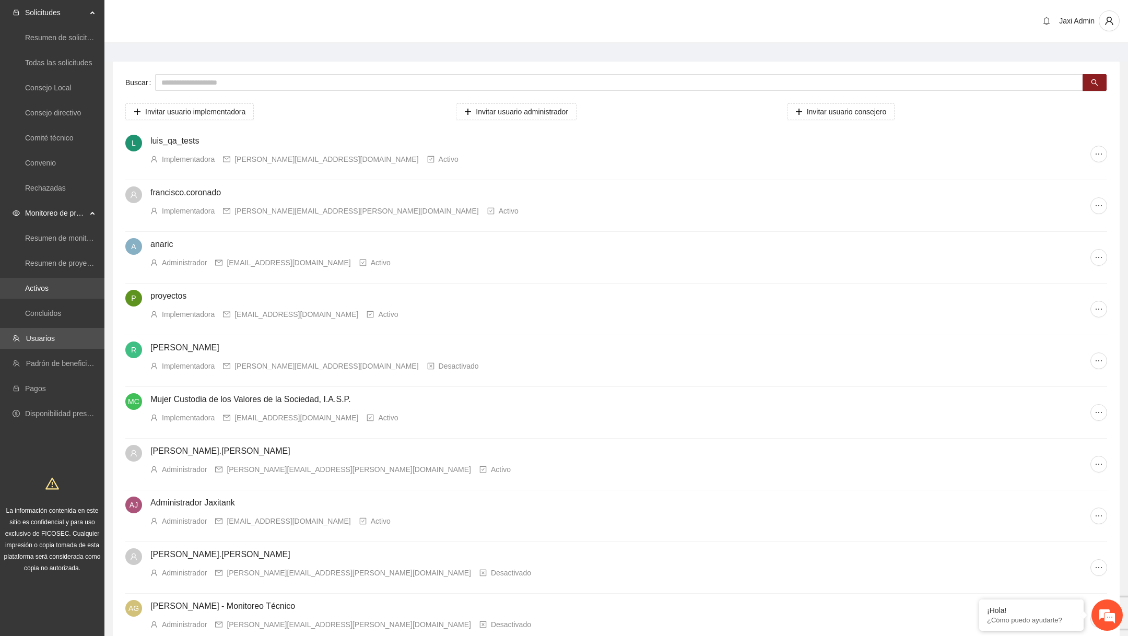
click at [43, 290] on link "Activos" at bounding box center [37, 288] width 24 height 8
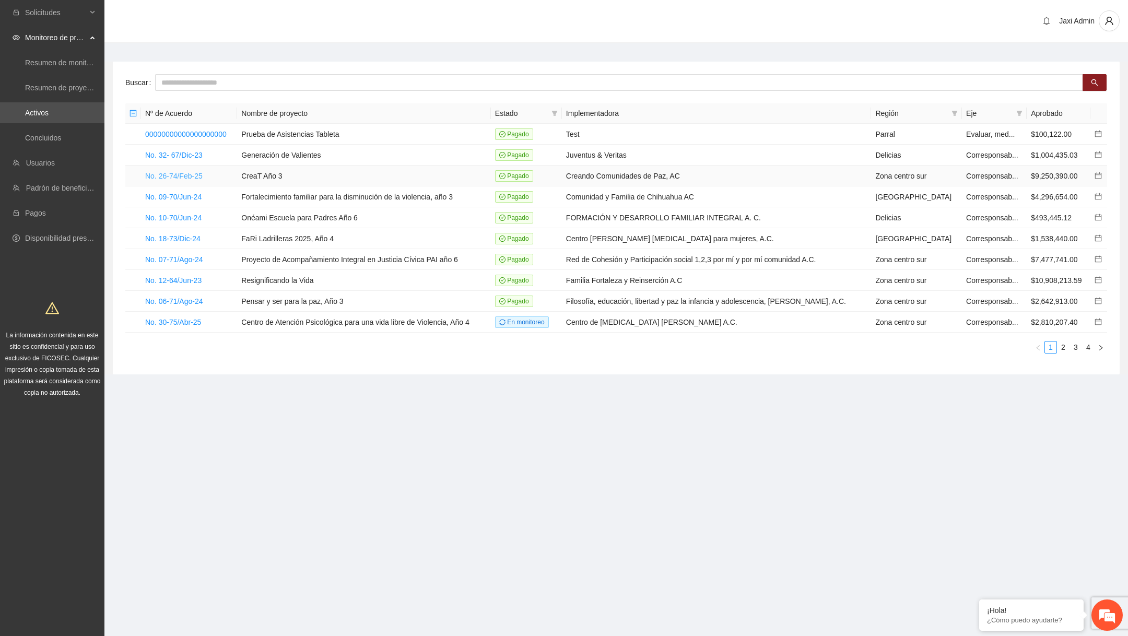
click at [194, 173] on link "No. 26-74/Feb-25" at bounding box center [173, 176] width 57 height 8
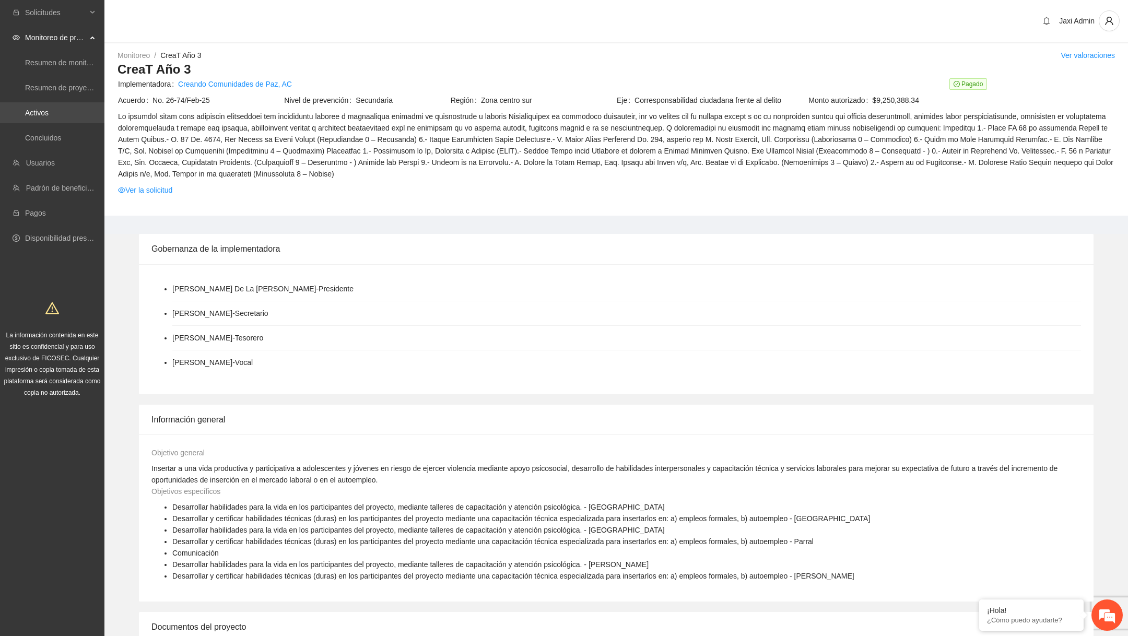
click at [49, 111] on link "Activos" at bounding box center [37, 113] width 24 height 8
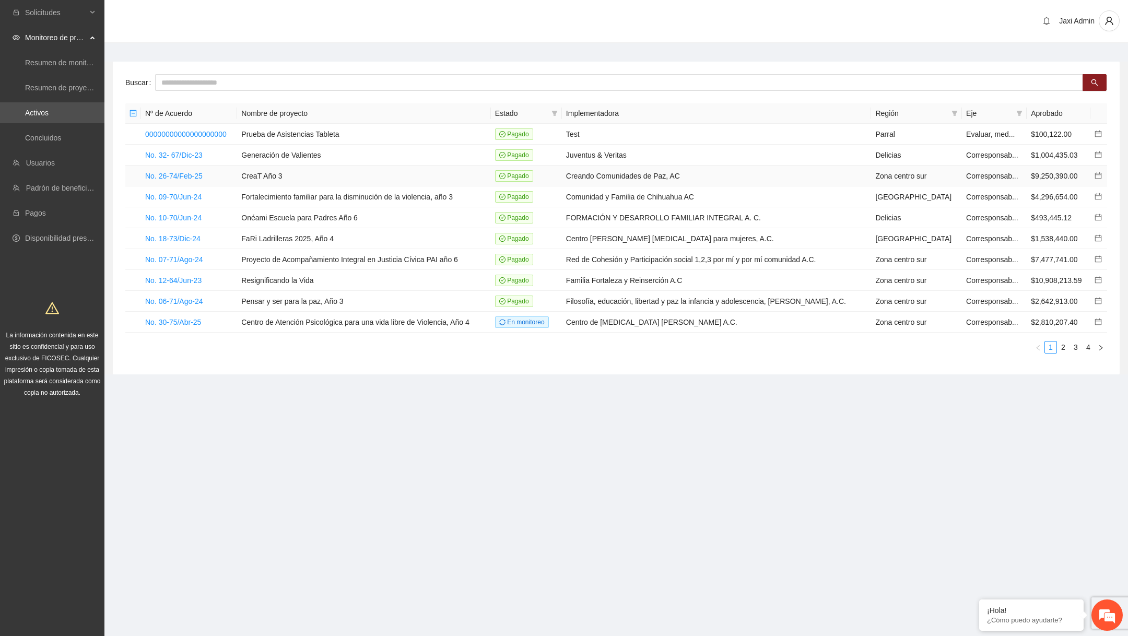
click at [1098, 176] on icon "calendar" at bounding box center [1098, 175] width 7 height 7
